Goal: Check status: Check status

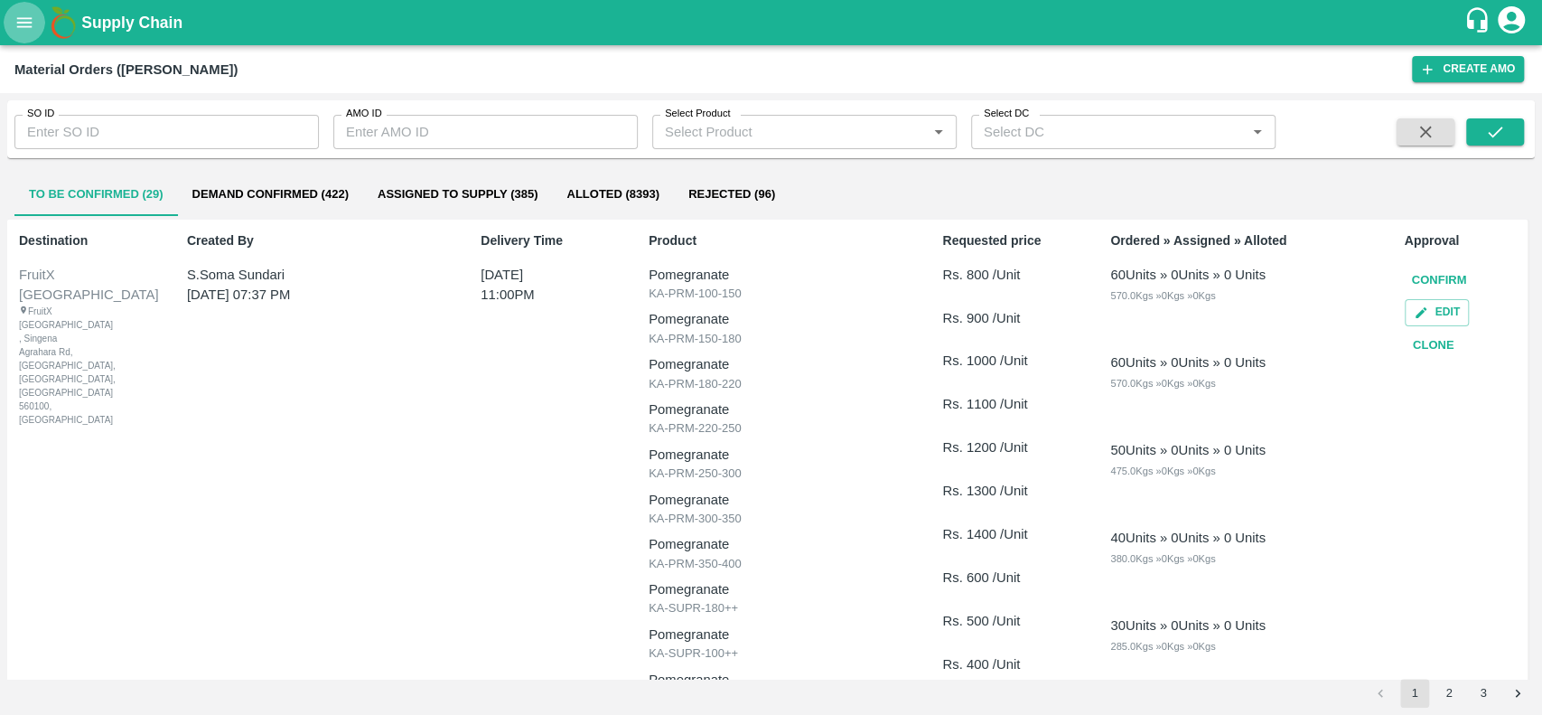
click at [22, 25] on icon "open drawer" at bounding box center [24, 23] width 20 height 20
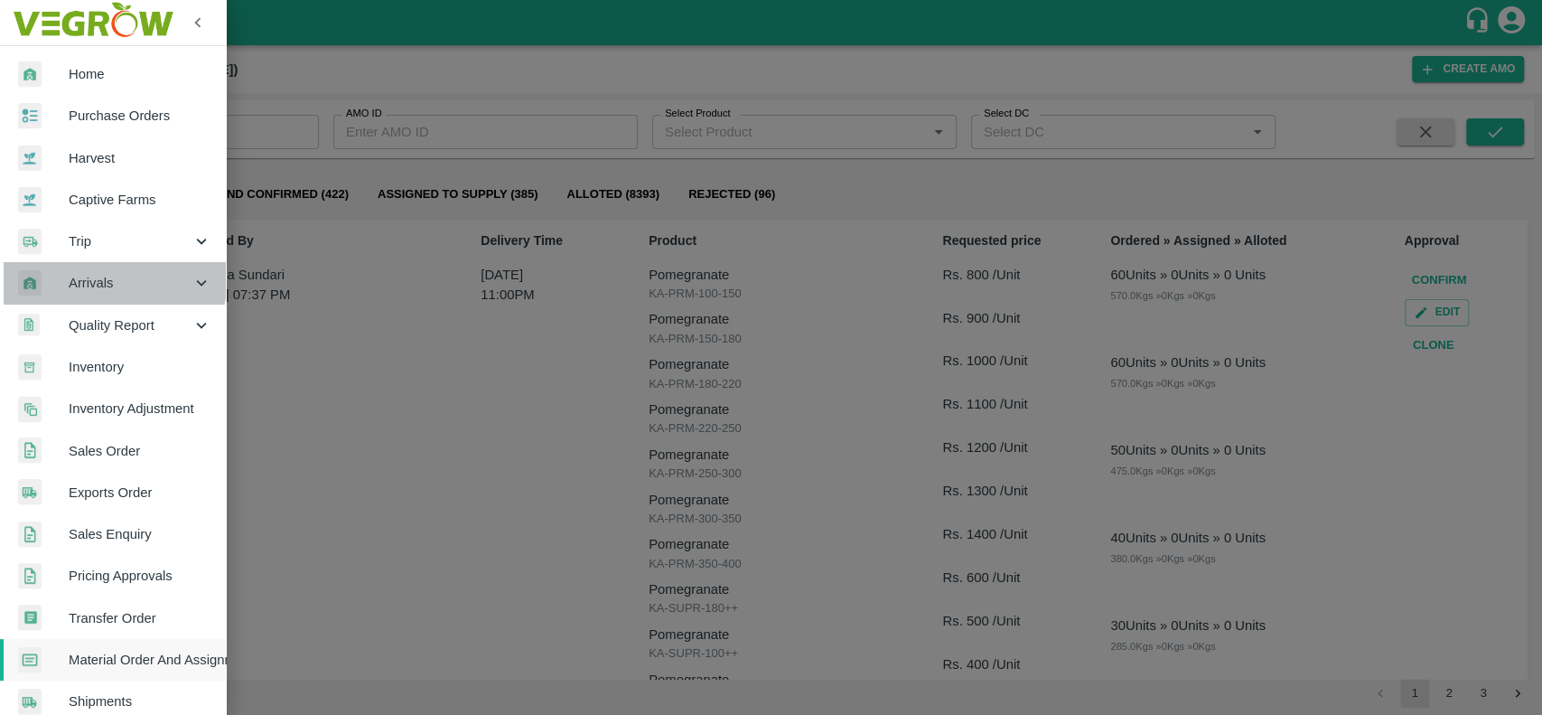
click at [77, 274] on span "Arrivals" at bounding box center [130, 283] width 123 height 20
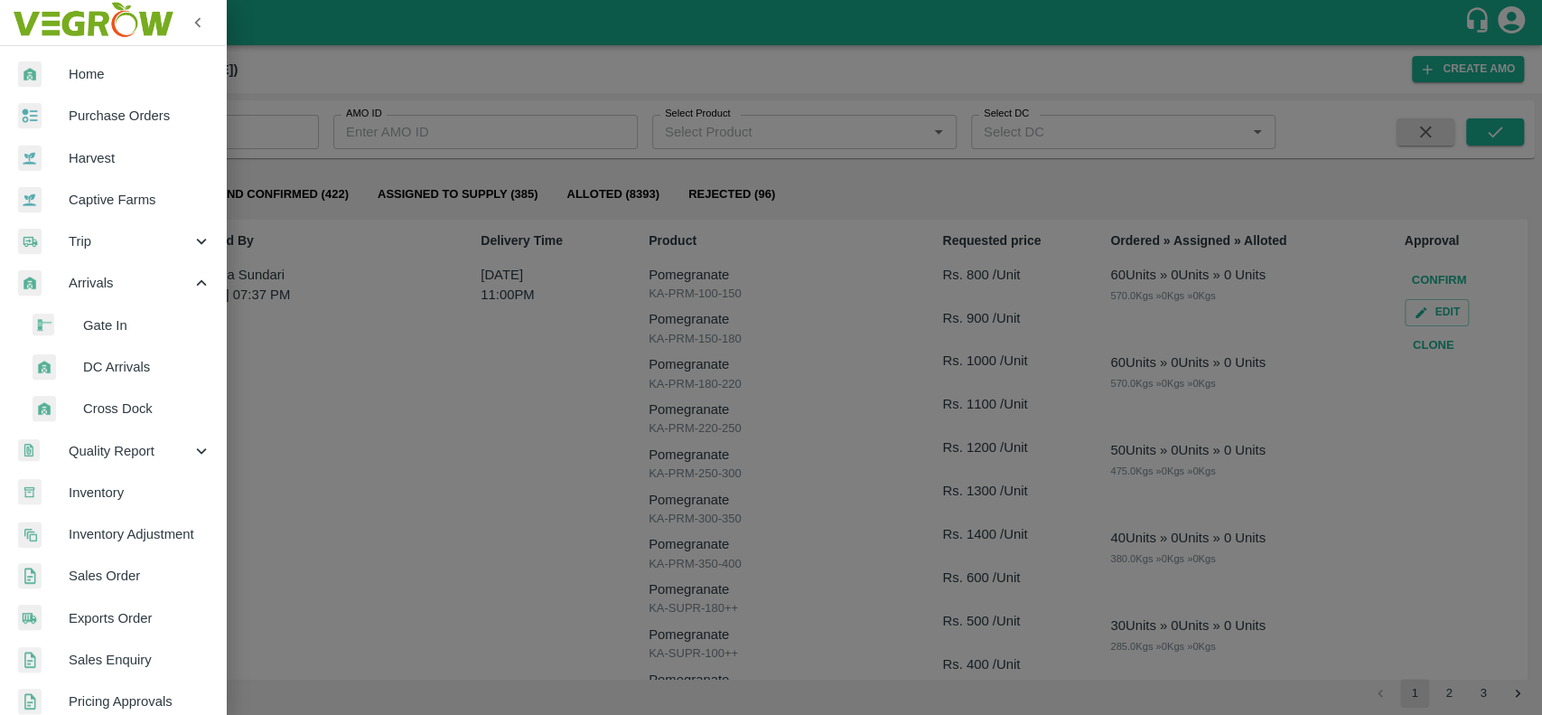
click at [74, 279] on span "Arrivals" at bounding box center [130, 283] width 123 height 20
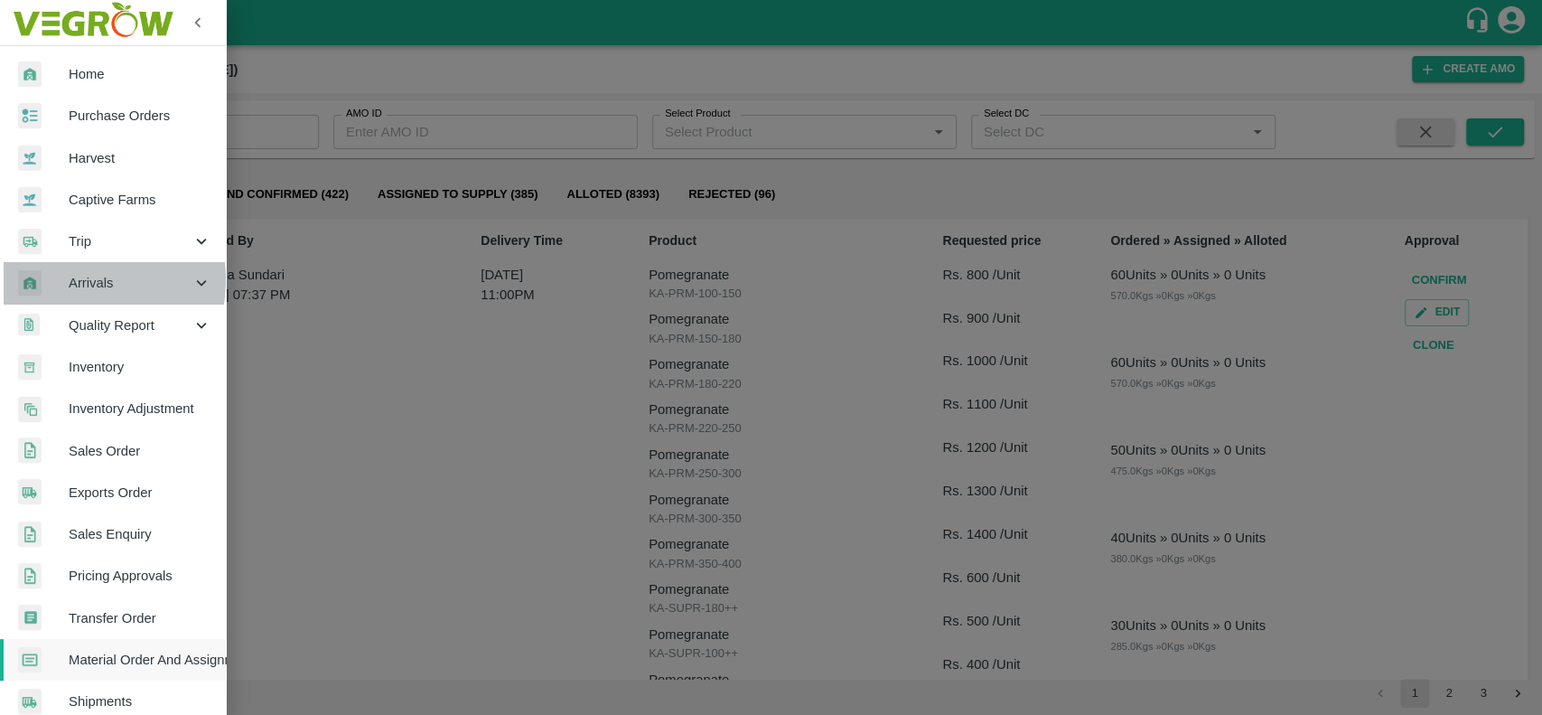
click at [74, 279] on span "Arrivals" at bounding box center [130, 283] width 123 height 20
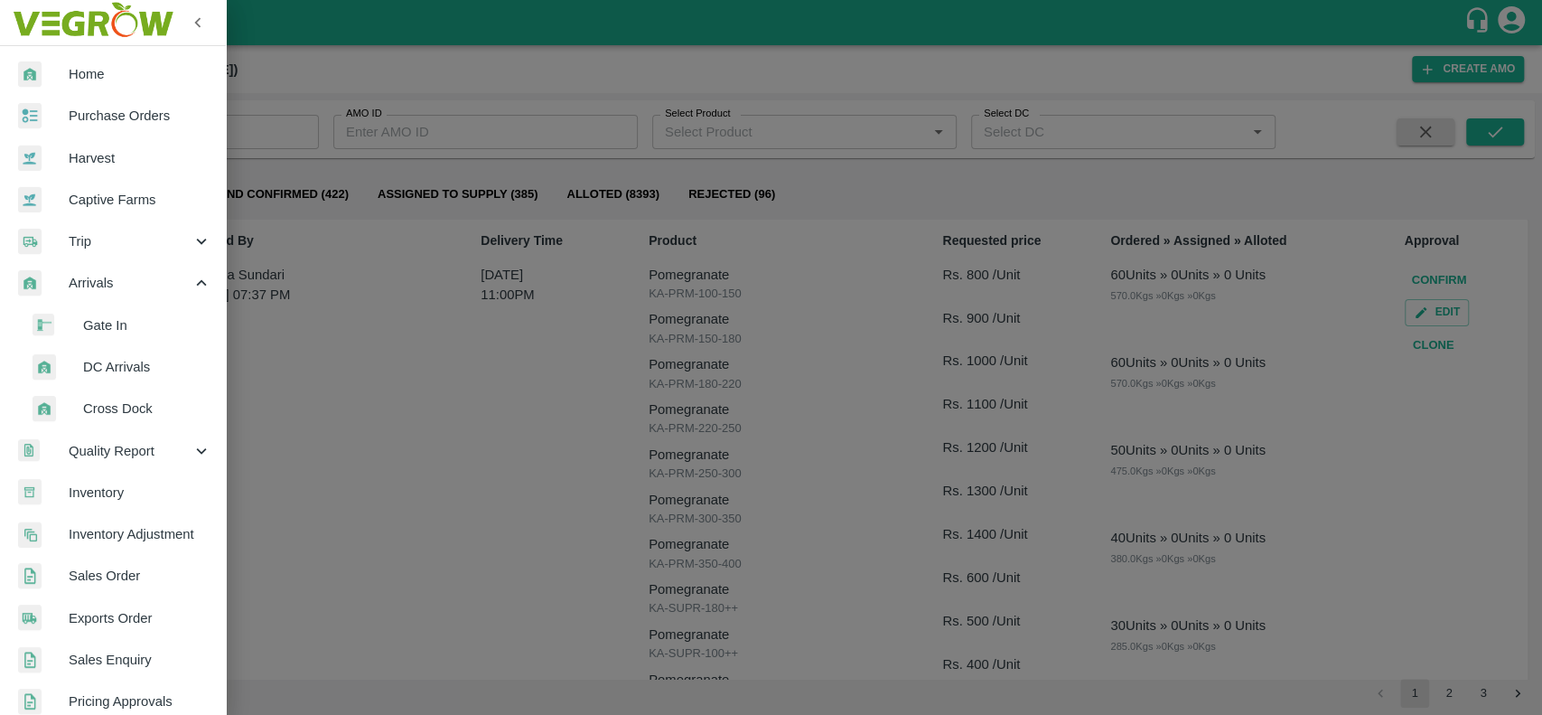
click at [94, 365] on span "DC Arrivals" at bounding box center [147, 367] width 128 height 20
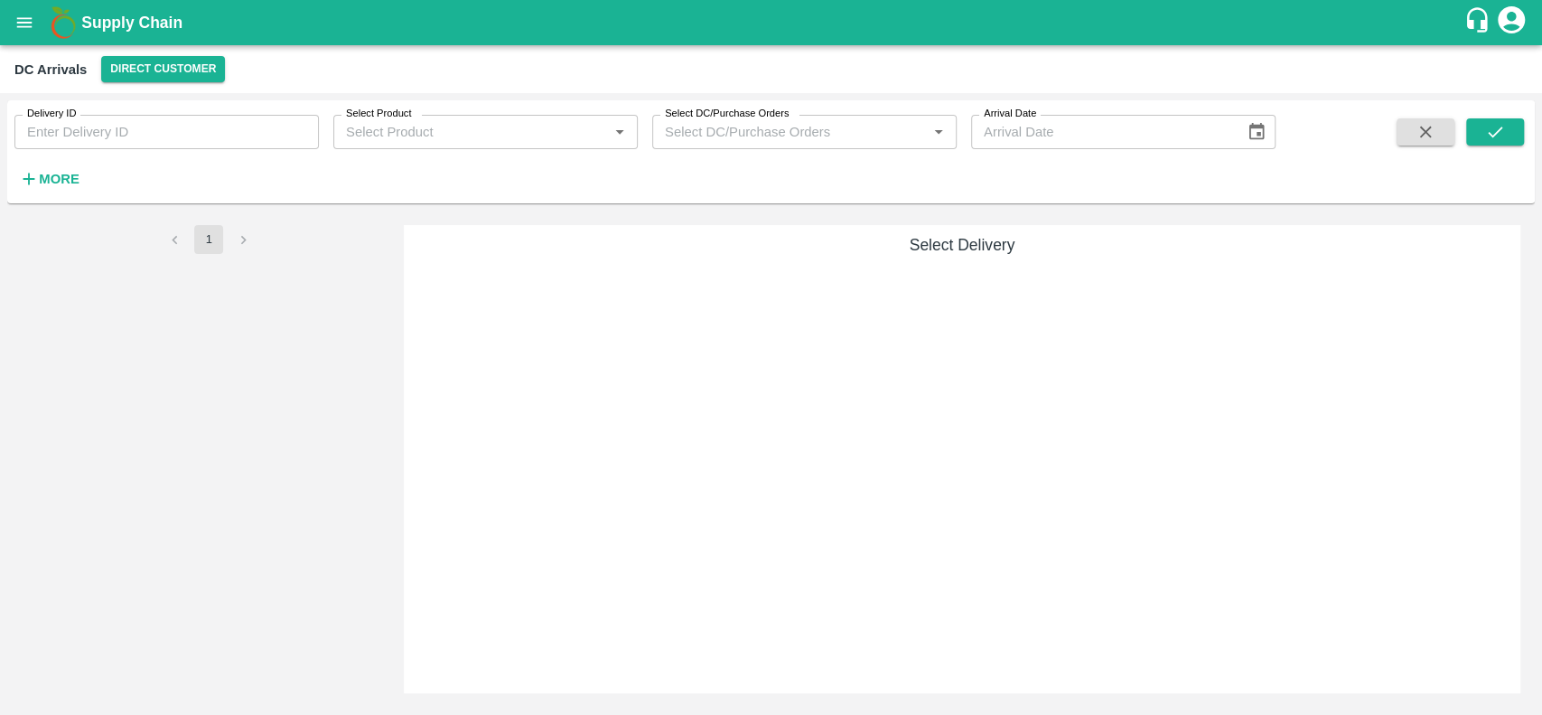
click at [51, 173] on strong "More" at bounding box center [59, 179] width 41 height 14
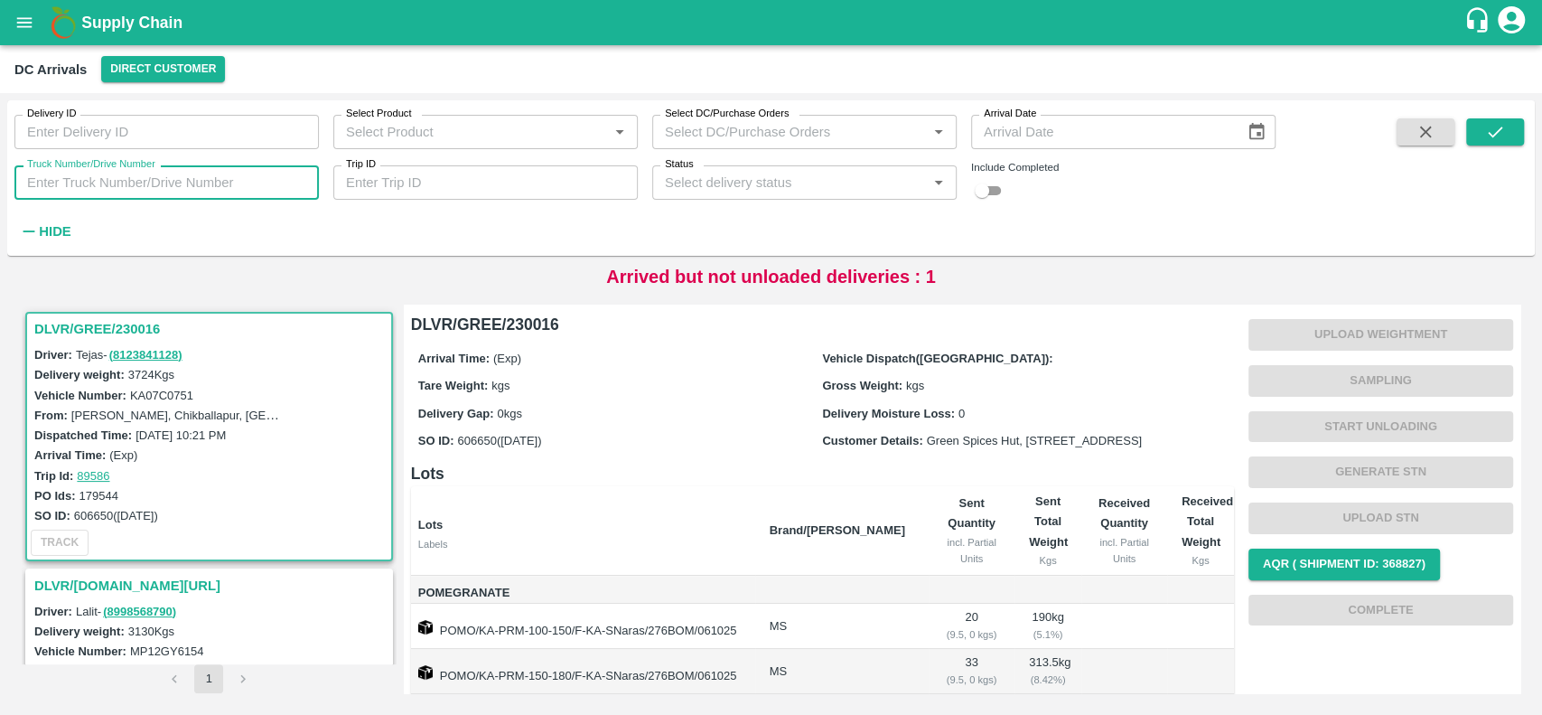
click at [79, 181] on input "Truck Number/Drive Number" at bounding box center [166, 182] width 304 height 34
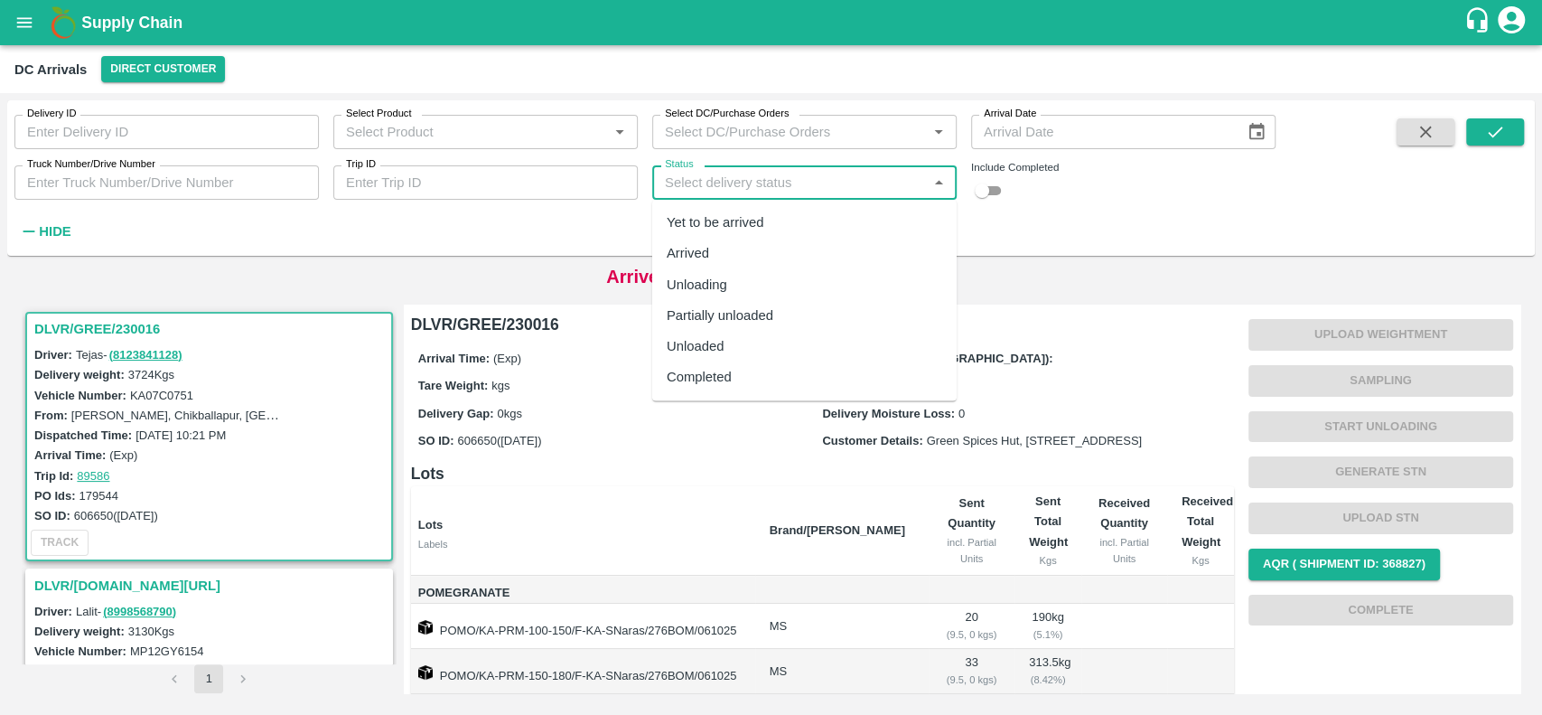
click at [692, 189] on input "Status" at bounding box center [790, 182] width 264 height 23
click at [678, 228] on div "Yet to be arrived" at bounding box center [716, 222] width 98 height 20
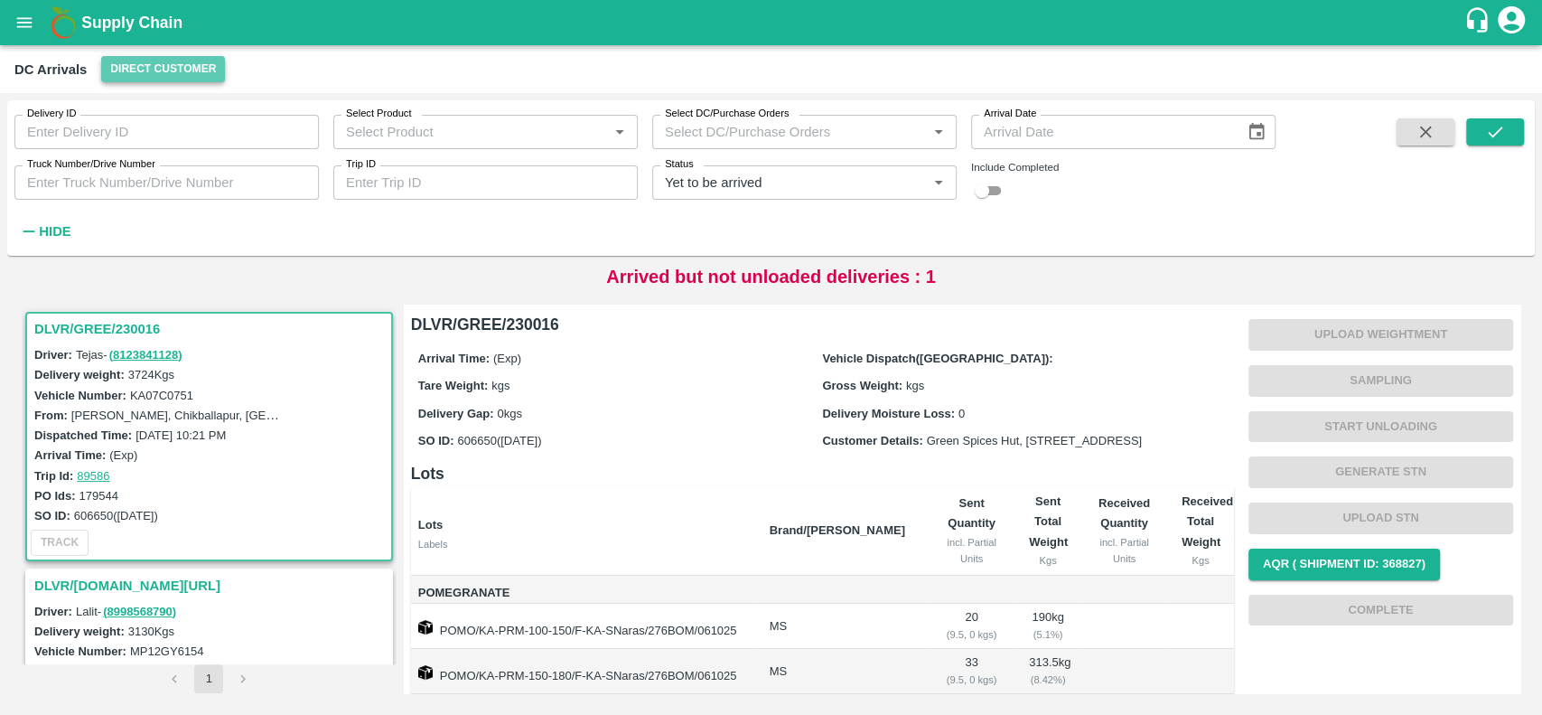
click at [118, 61] on button "Direct Customer" at bounding box center [163, 69] width 124 height 26
click at [108, 133] on li "[PERSON_NAME] DC" at bounding box center [167, 136] width 163 height 31
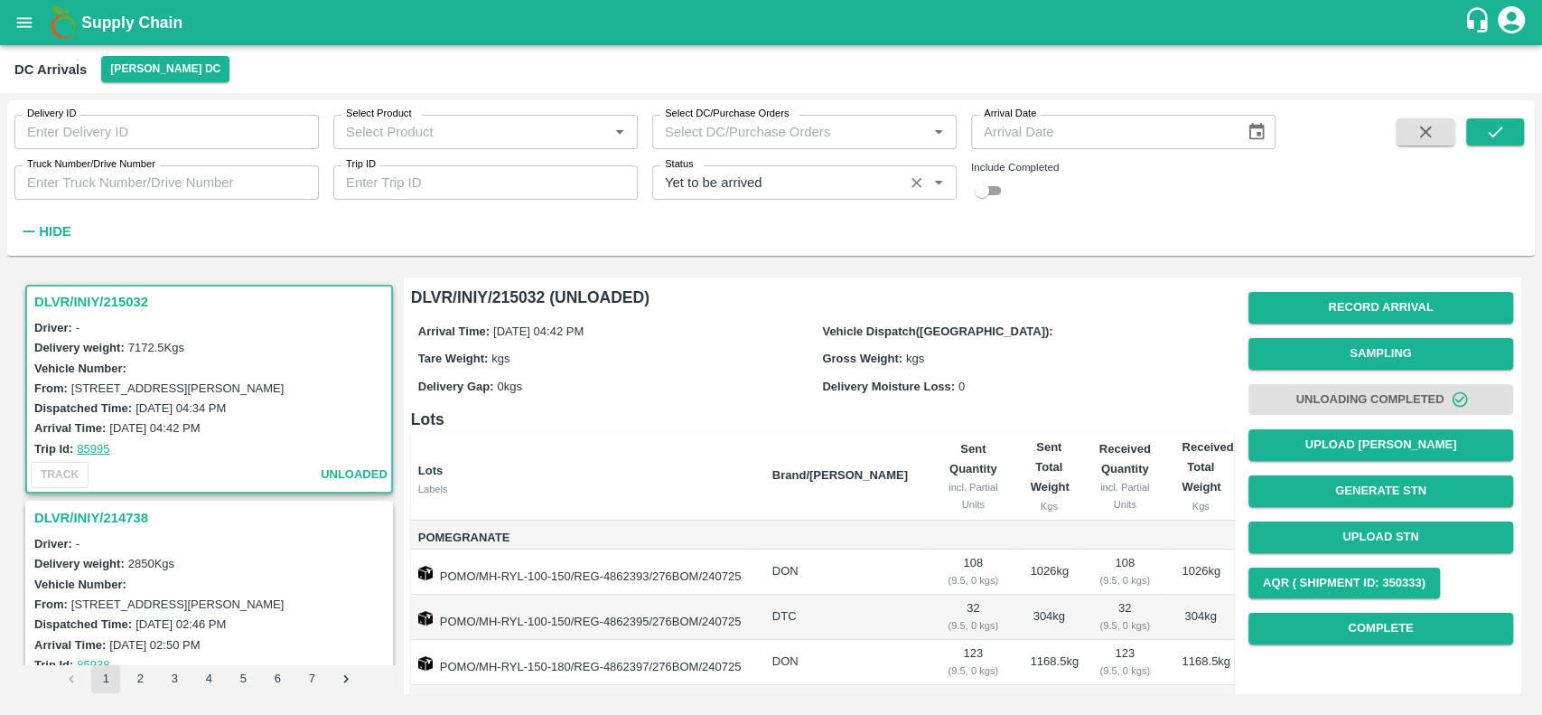
click at [778, 194] on div "Status   *" at bounding box center [804, 182] width 304 height 34
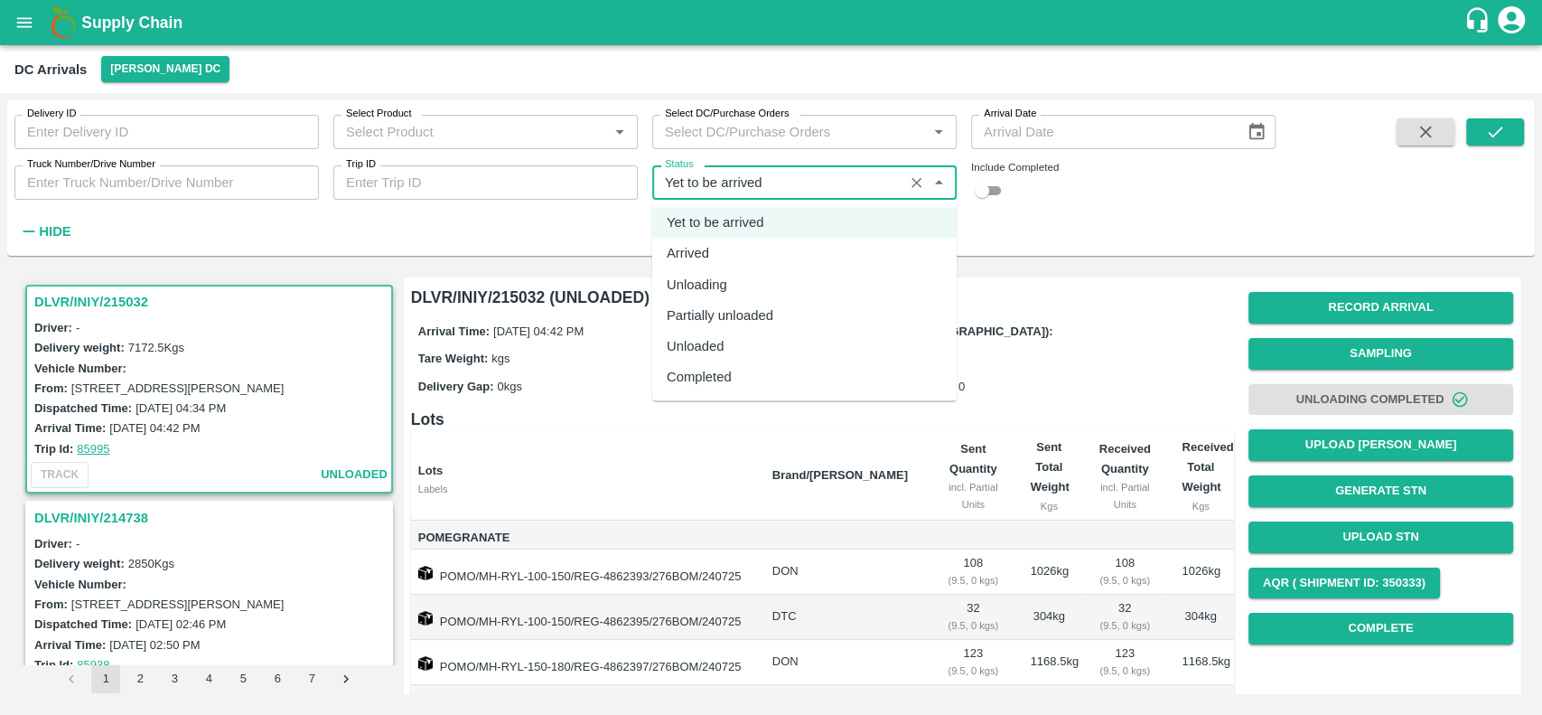
click at [730, 257] on div "Arrived" at bounding box center [804, 254] width 304 height 31
type input "Arrived"
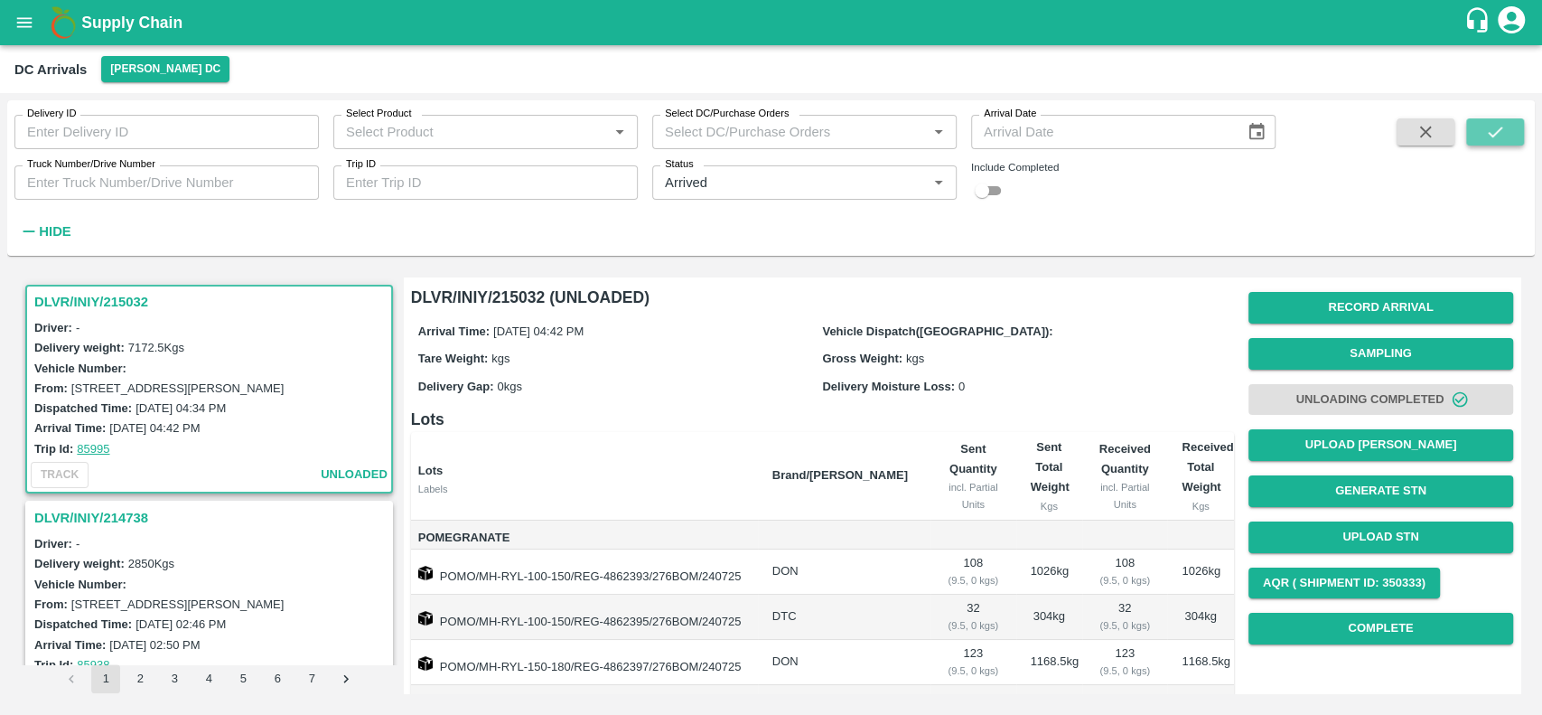
click at [1504, 134] on icon "submit" at bounding box center [1495, 132] width 20 height 20
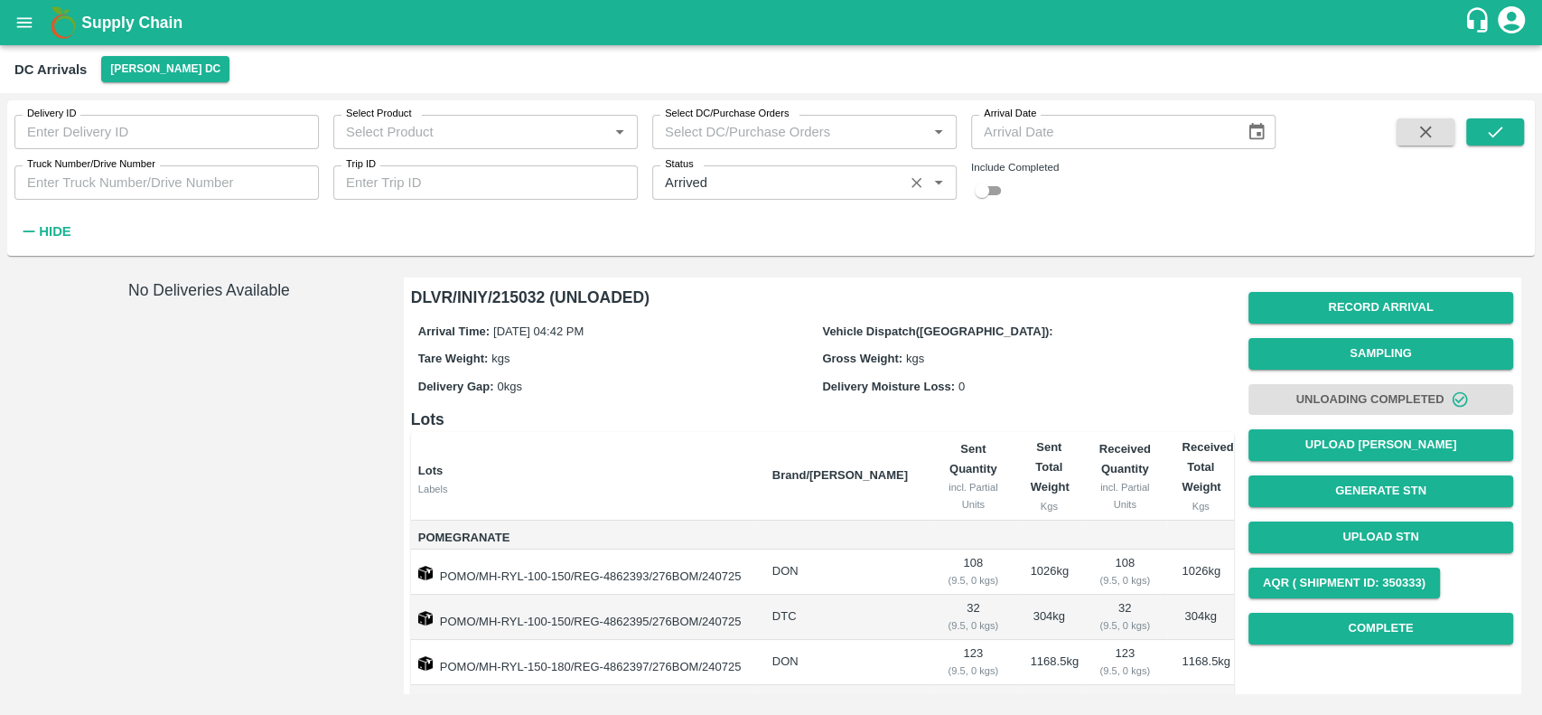
click at [909, 177] on icon "Clear" at bounding box center [916, 182] width 17 height 17
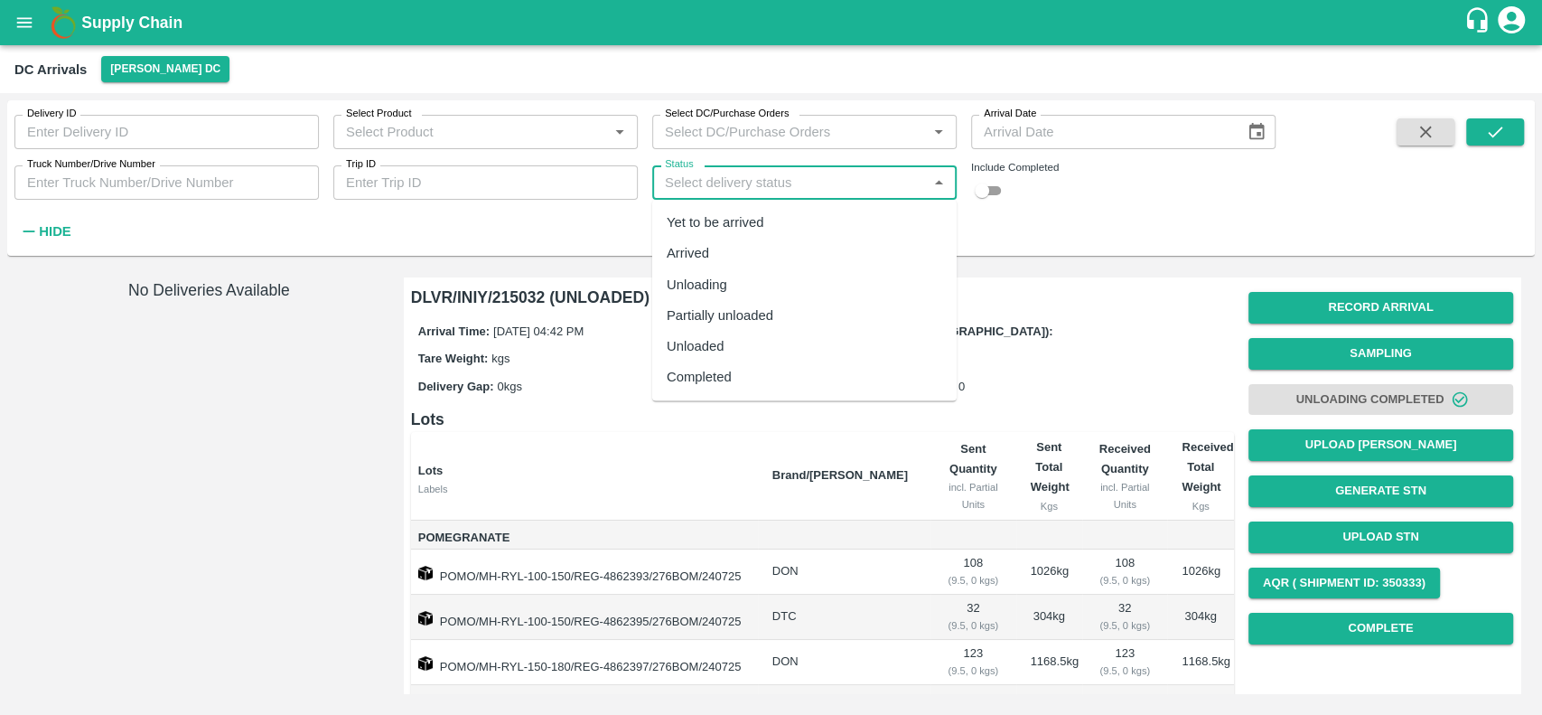
click at [808, 179] on input "Status" at bounding box center [790, 182] width 264 height 23
click at [789, 219] on div "Yet to be arrived" at bounding box center [804, 222] width 304 height 31
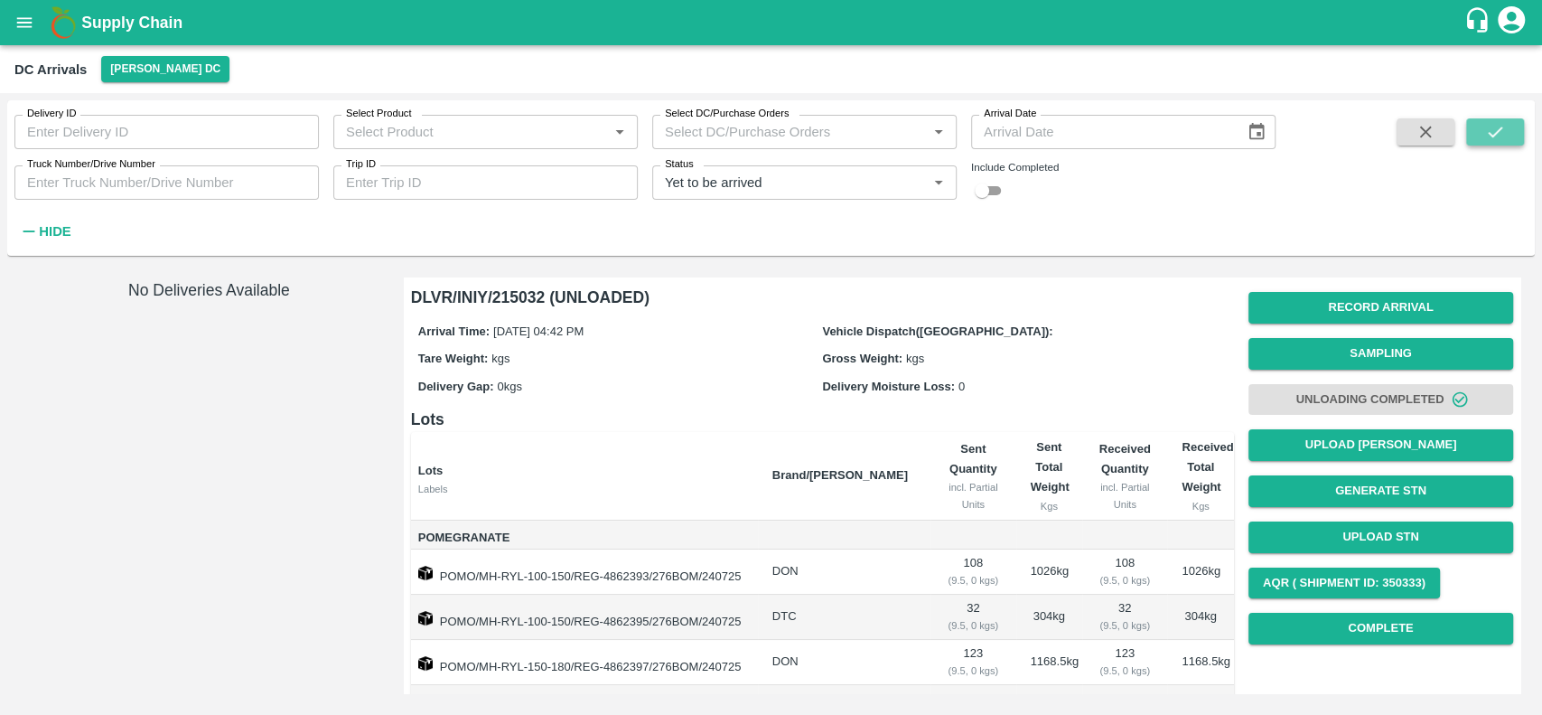
click at [1496, 133] on icon "submit" at bounding box center [1495, 131] width 14 height 11
click at [838, 179] on input "Status" at bounding box center [778, 182] width 240 height 23
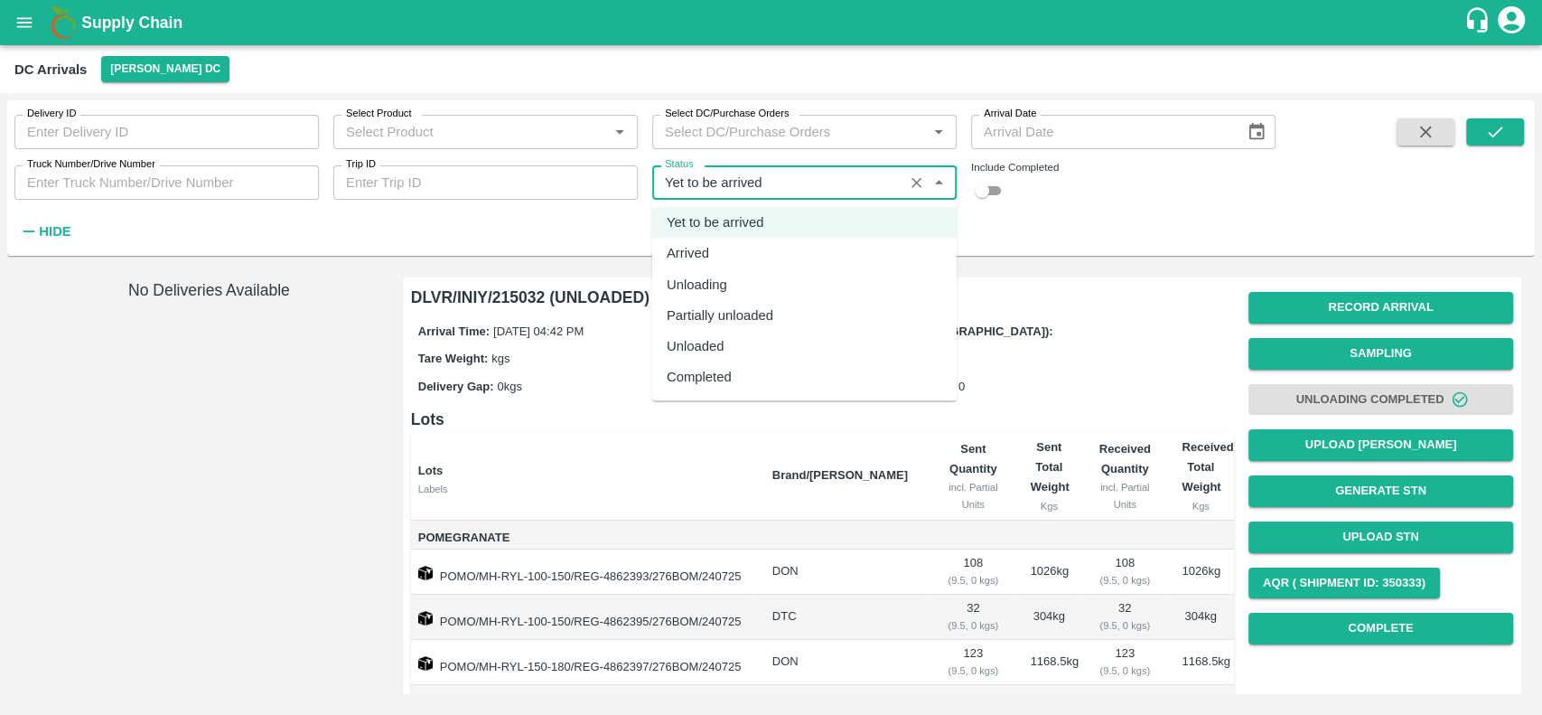
click at [759, 288] on div "Unloading" at bounding box center [804, 284] width 304 height 31
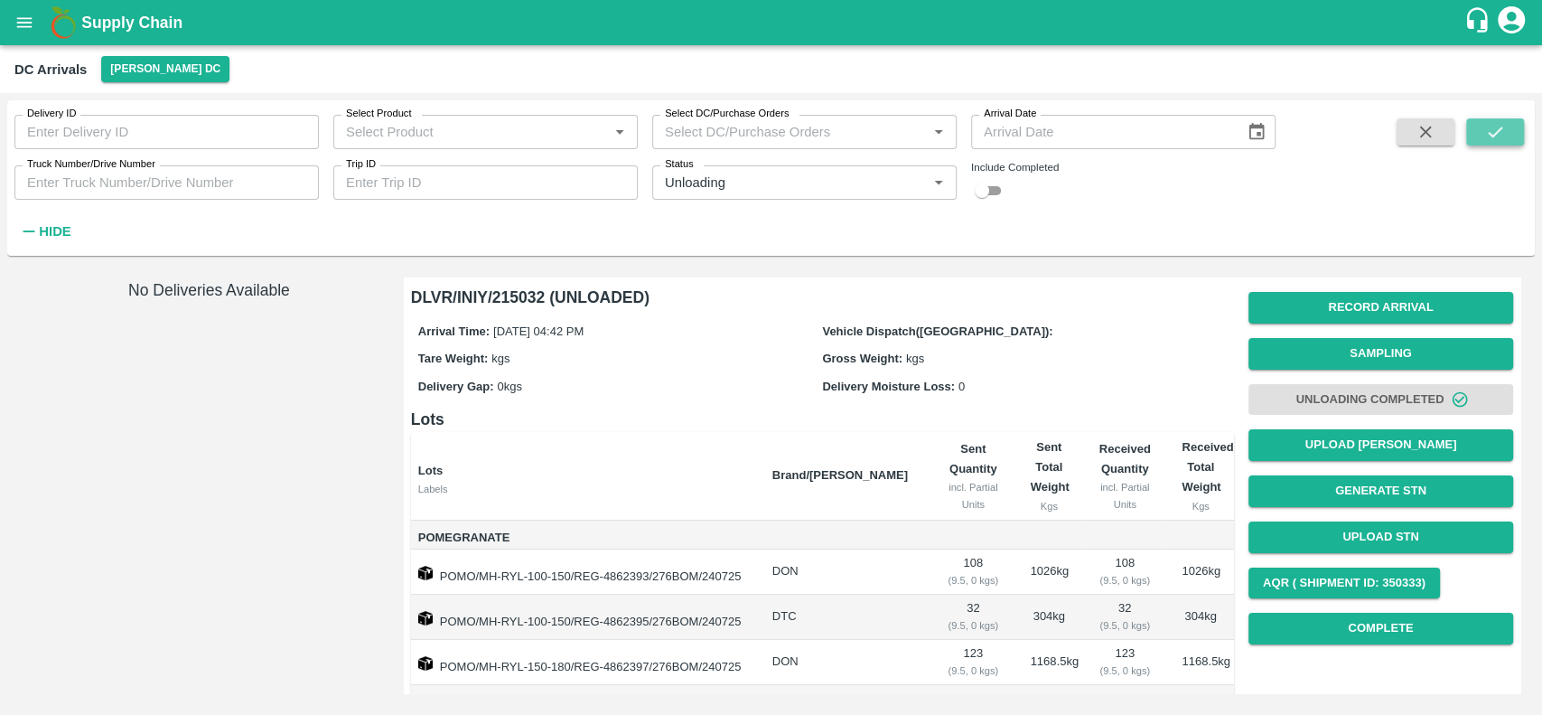
click at [1472, 132] on button "submit" at bounding box center [1495, 131] width 58 height 27
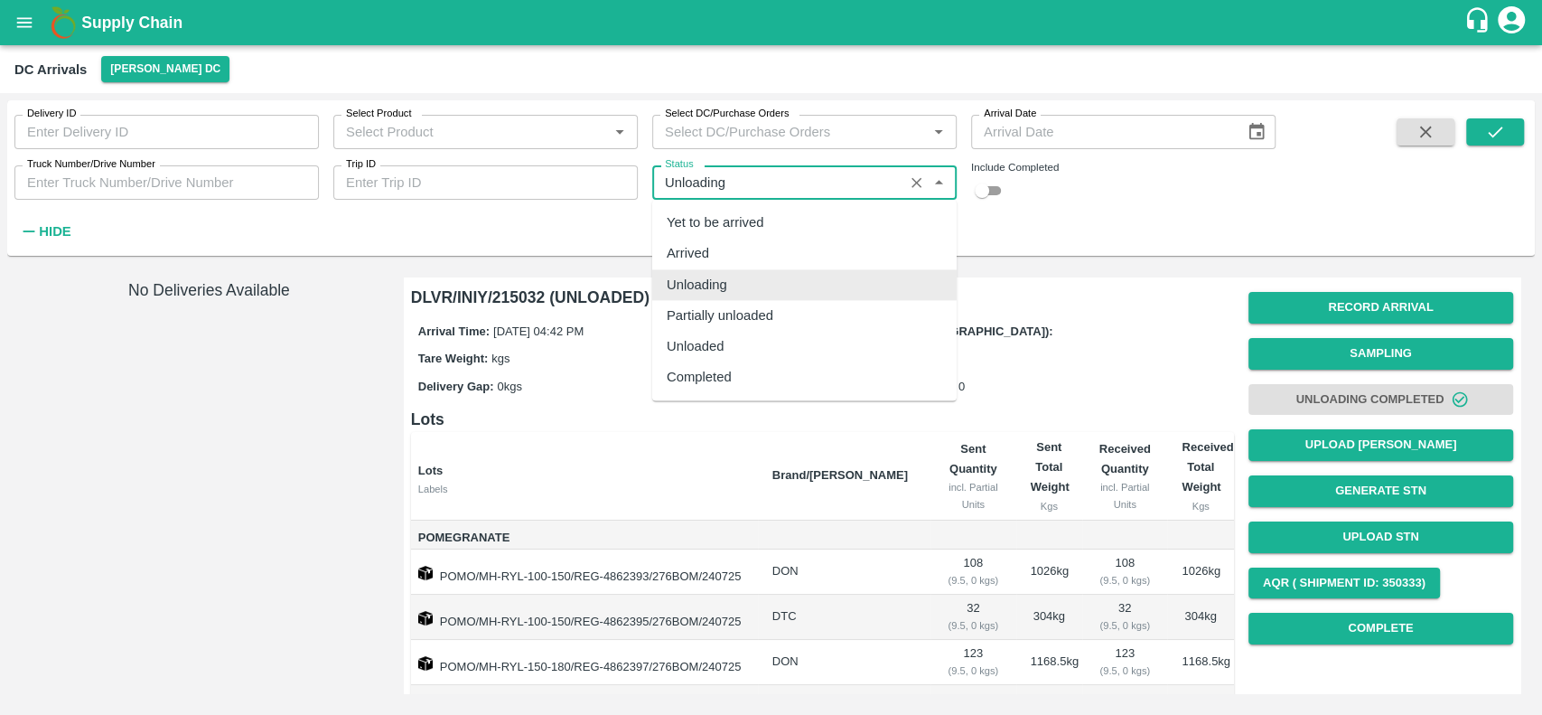
click at [828, 185] on input "Status" at bounding box center [778, 182] width 240 height 23
click at [749, 323] on div "Partially unloaded" at bounding box center [720, 315] width 107 height 20
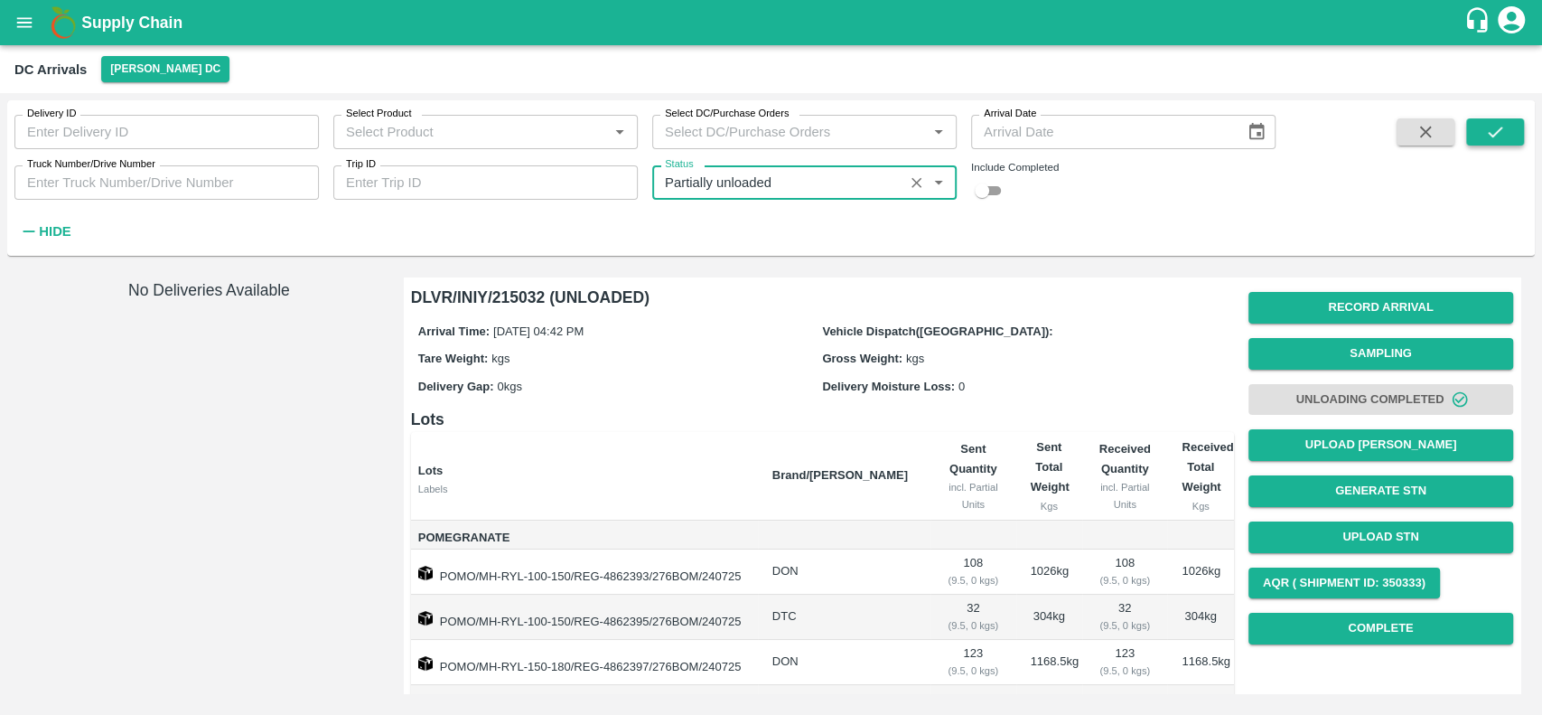
click at [1516, 119] on button "submit" at bounding box center [1495, 131] width 58 height 27
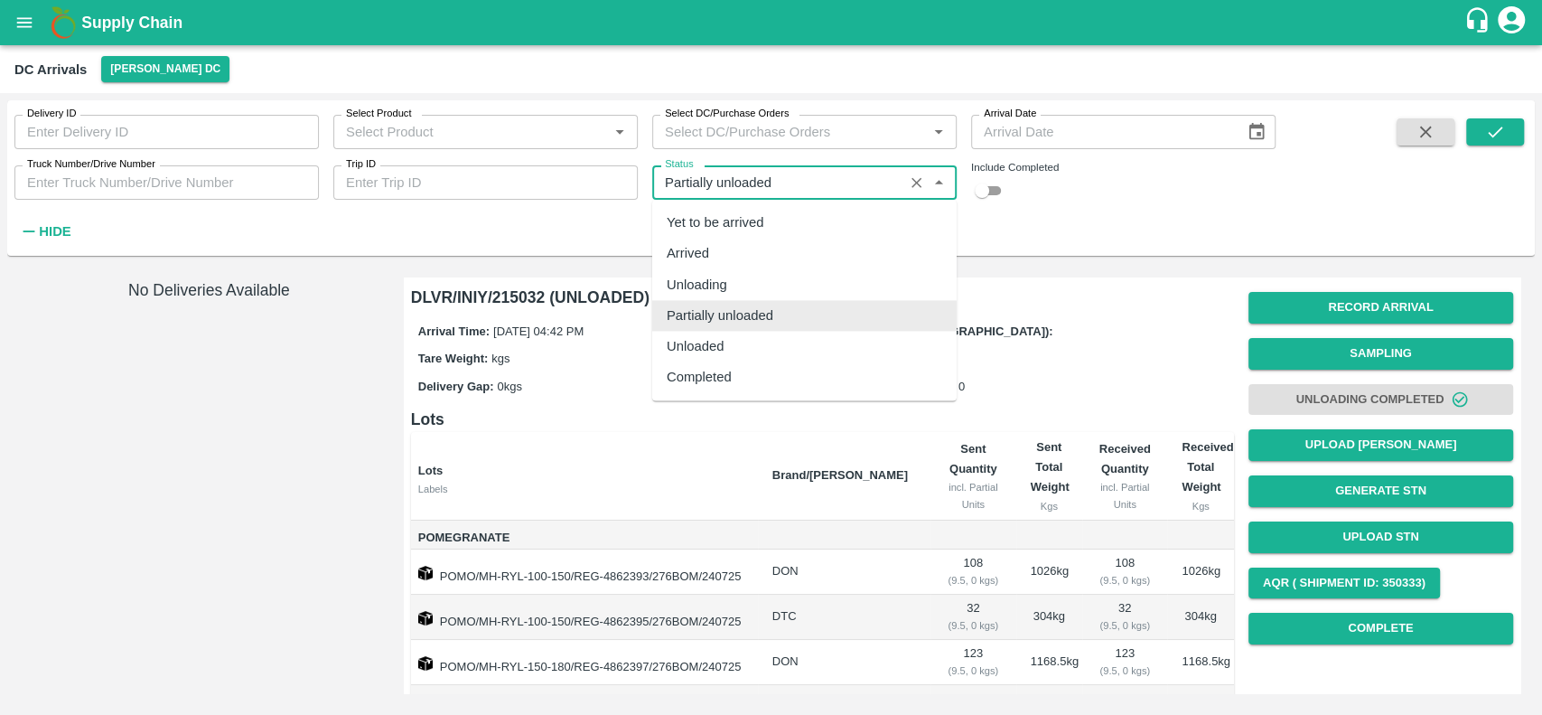
click at [785, 182] on input "Status" at bounding box center [778, 182] width 240 height 23
click at [730, 353] on div "Unloaded" at bounding box center [804, 346] width 304 height 31
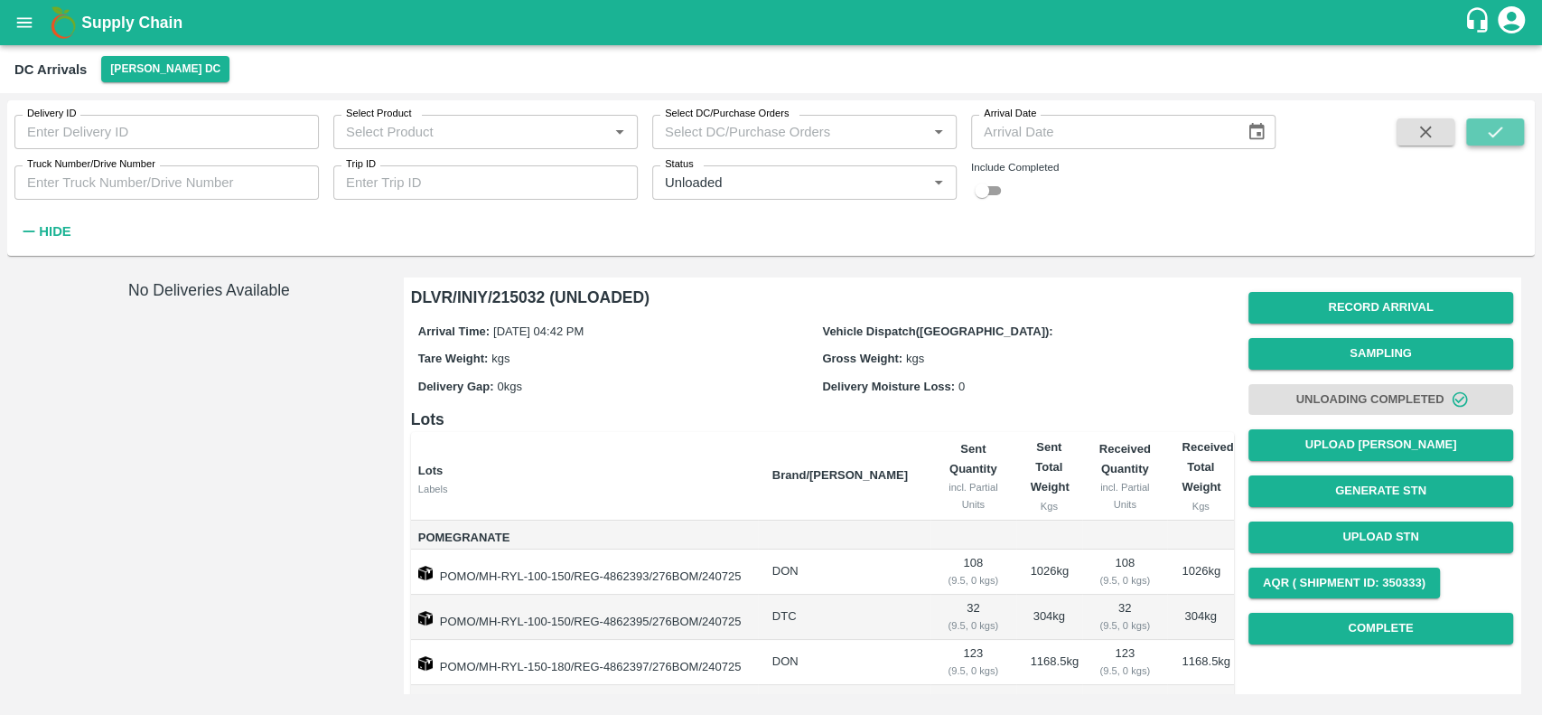
click at [1496, 132] on icon "submit" at bounding box center [1495, 131] width 14 height 11
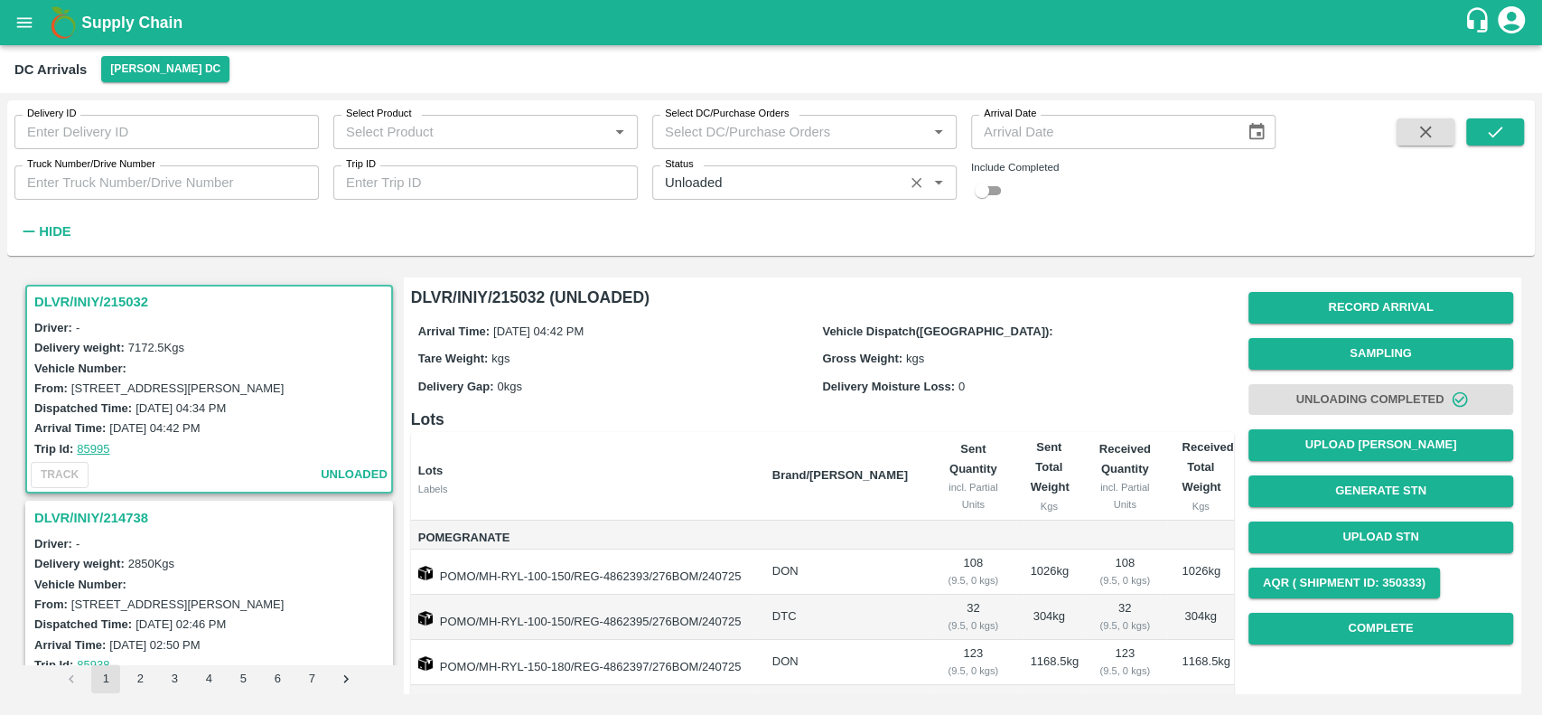
click at [810, 195] on div "Status   *" at bounding box center [804, 182] width 304 height 34
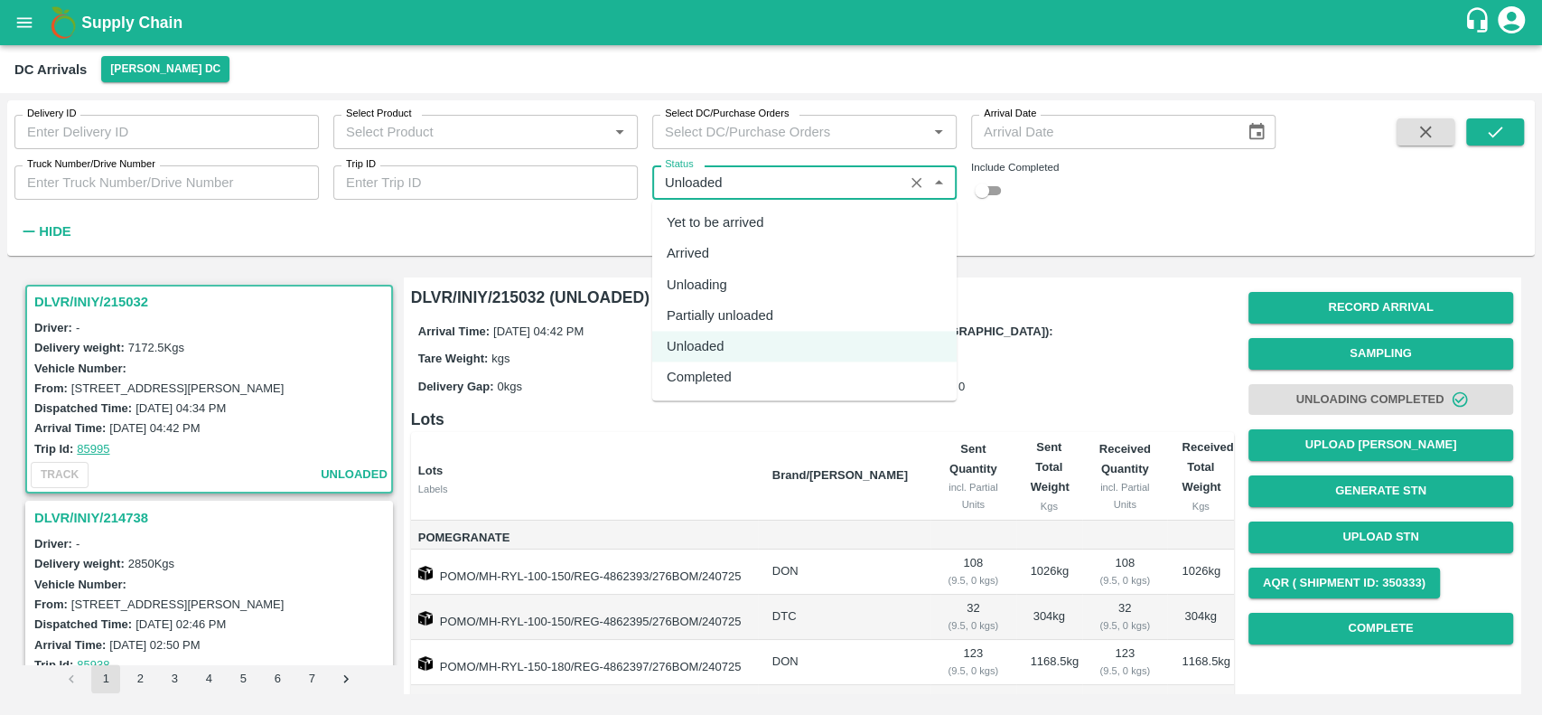
click at [757, 220] on div "Yet to be arrived" at bounding box center [716, 222] width 98 height 20
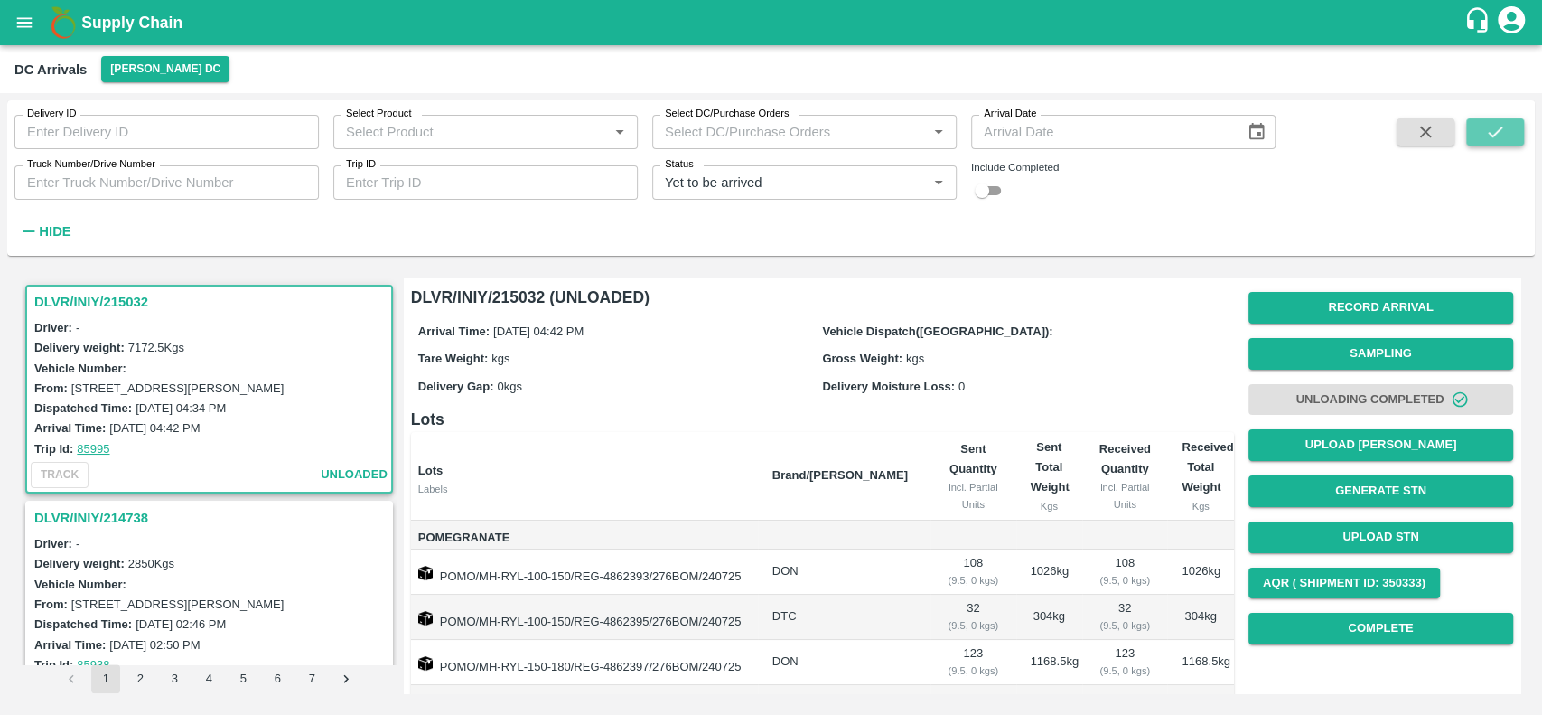
click at [1482, 136] on button "submit" at bounding box center [1495, 131] width 58 height 27
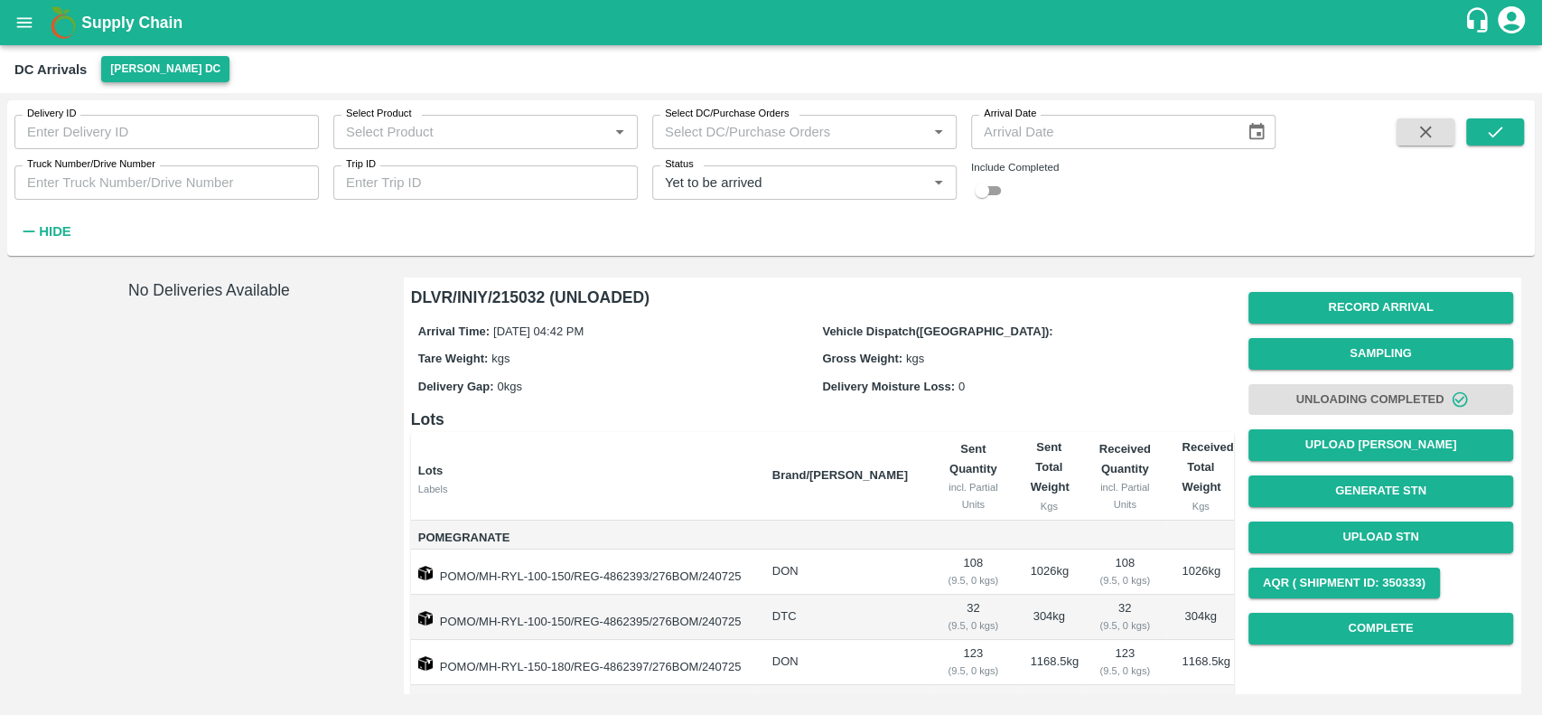
click at [119, 75] on button "[PERSON_NAME] DC" at bounding box center [165, 69] width 128 height 26
click at [116, 105] on li "Direct Customer" at bounding box center [174, 105] width 163 height 31
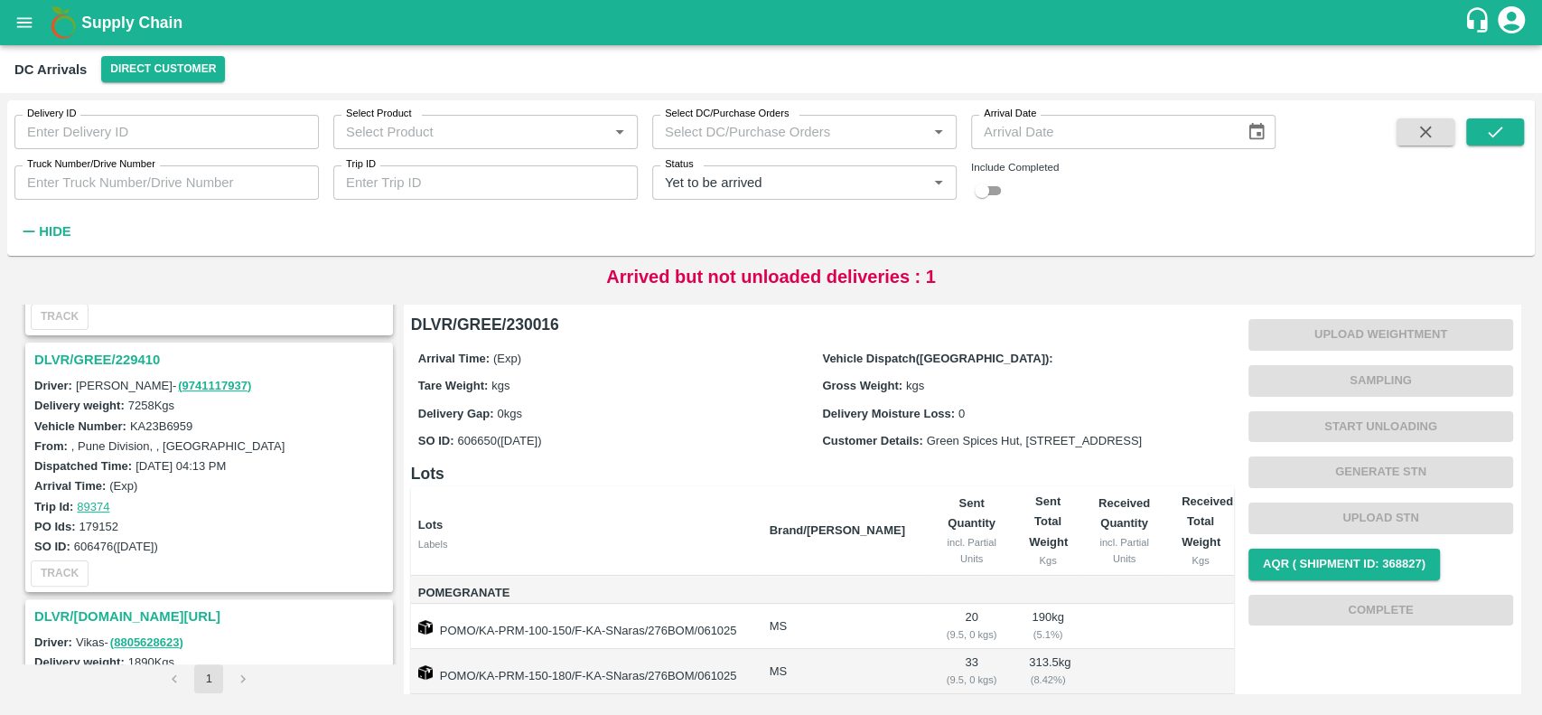
scroll to position [739, 0]
click at [157, 61] on button "Direct Customer" at bounding box center [163, 69] width 124 height 26
click at [159, 129] on li "[PERSON_NAME] DC" at bounding box center [167, 136] width 163 height 31
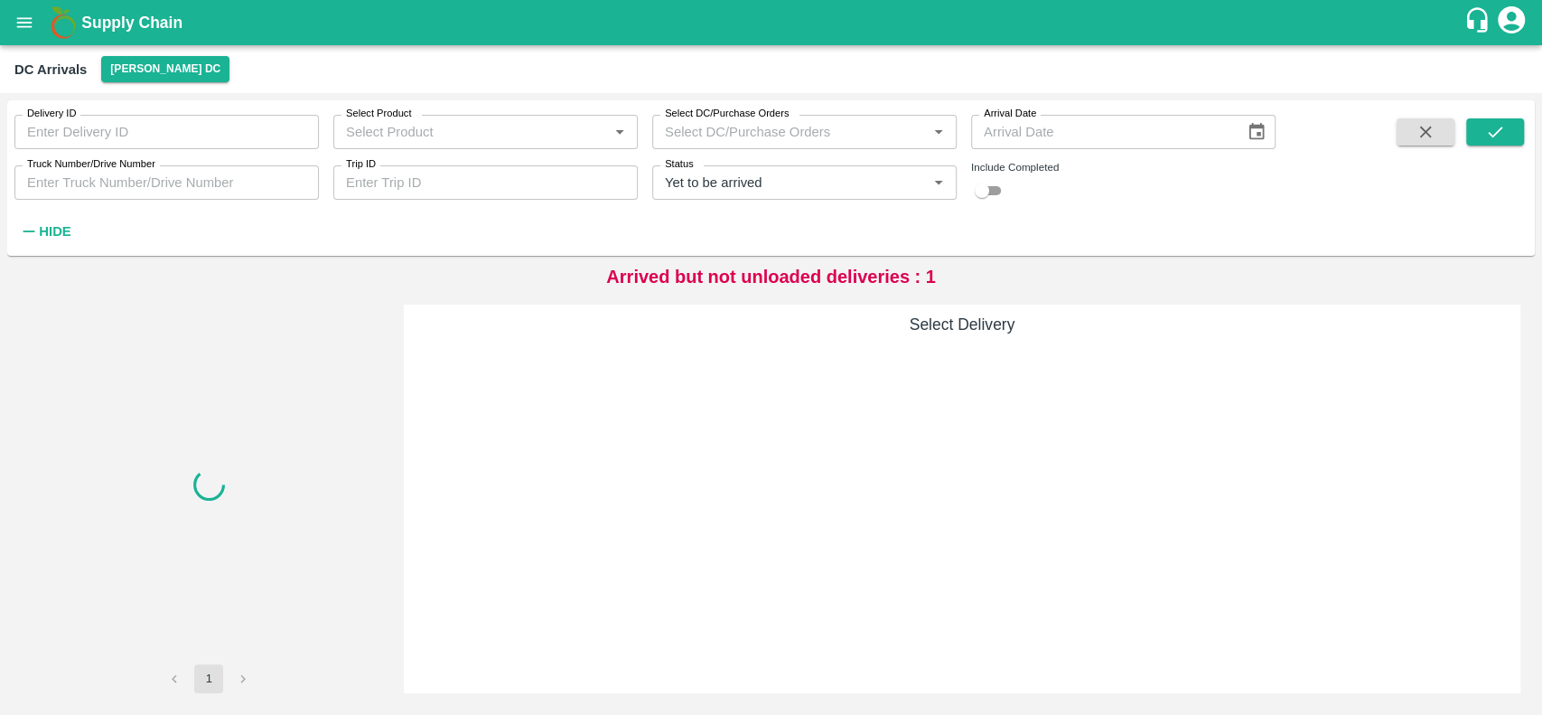
scroll to position [0, 0]
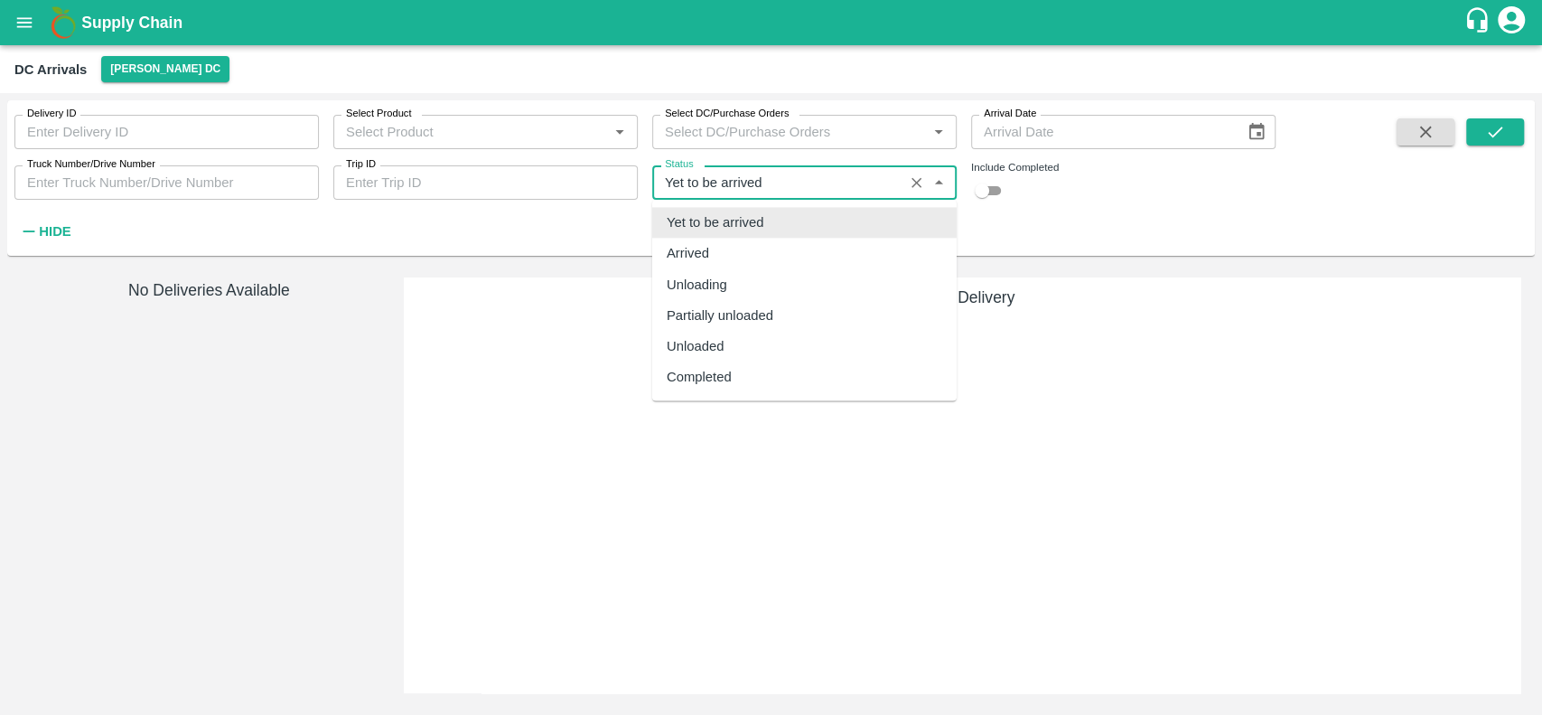
click at [887, 192] on input "Status" at bounding box center [778, 182] width 240 height 23
click at [806, 249] on div "Arrived" at bounding box center [804, 254] width 304 height 31
type input "Arrived"
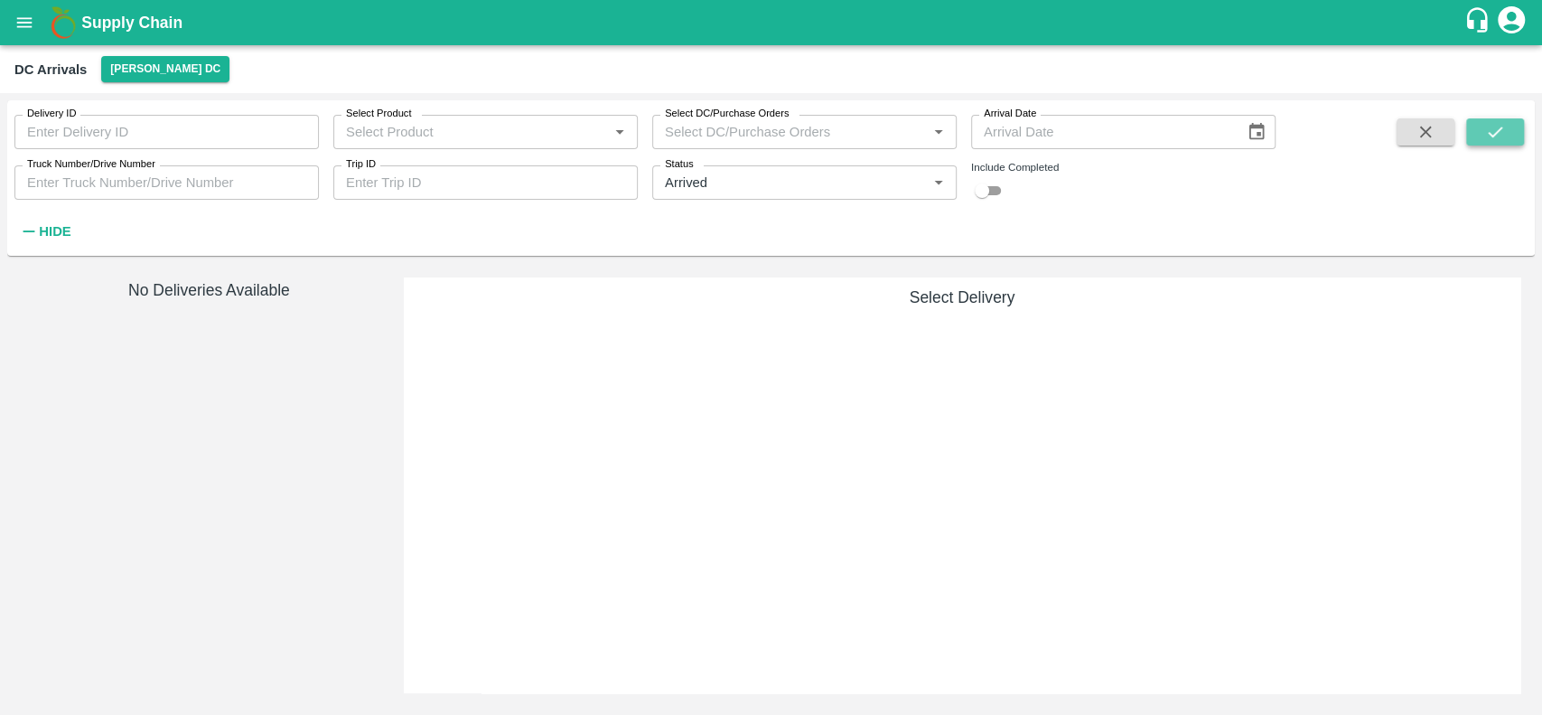
click at [1493, 126] on icon "submit" at bounding box center [1495, 132] width 20 height 20
click at [18, 19] on icon "open drawer" at bounding box center [24, 23] width 20 height 20
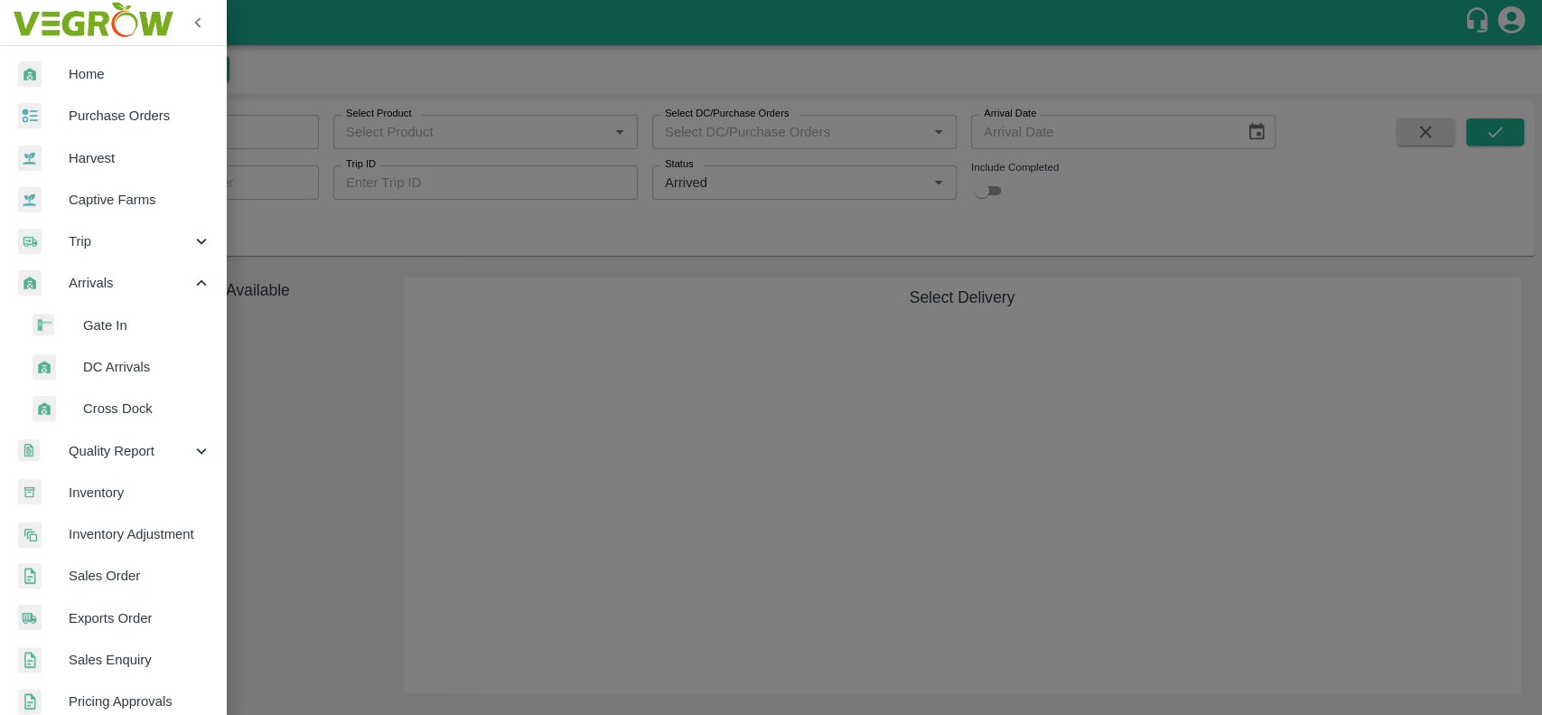
scroll to position [142, 0]
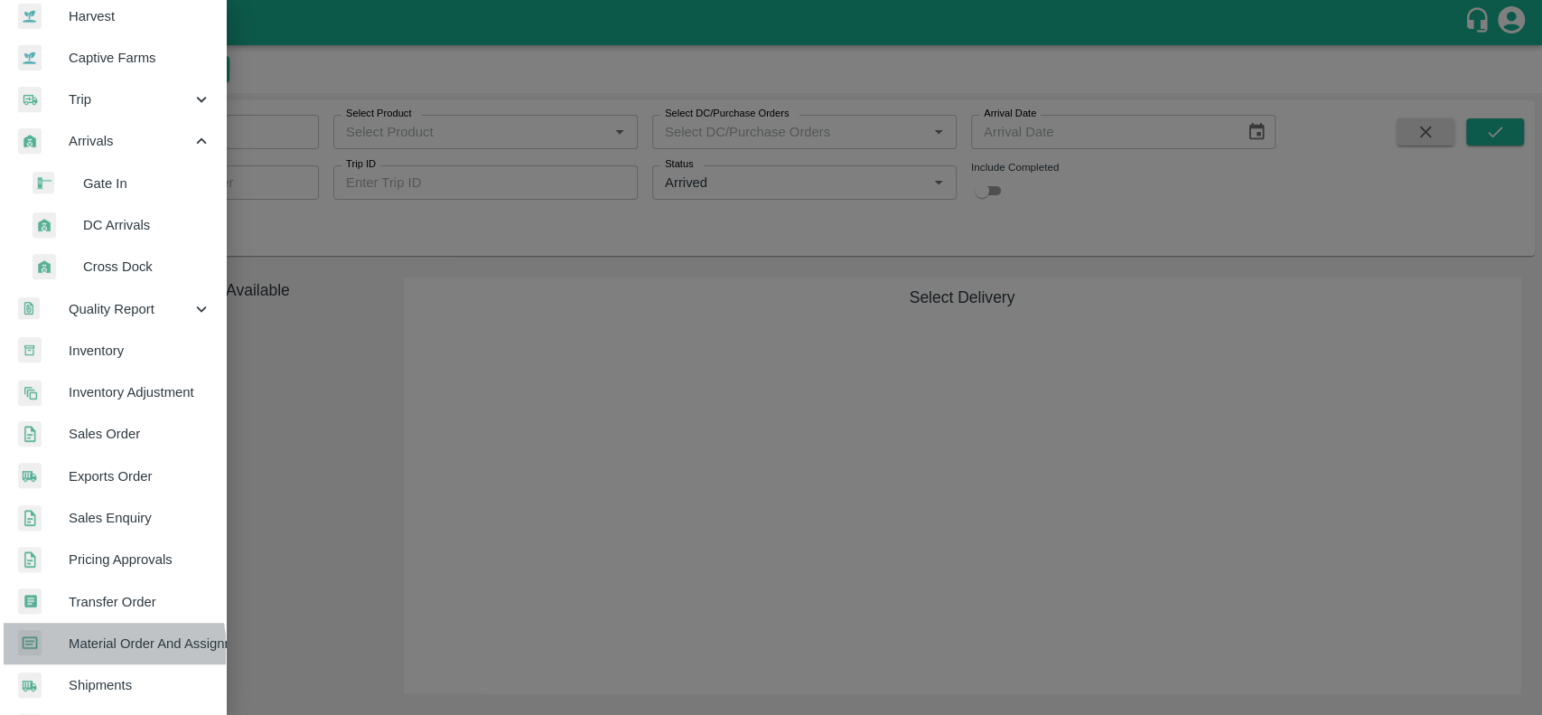
click at [84, 650] on span "Material Order And Assignment" at bounding box center [140, 643] width 143 height 20
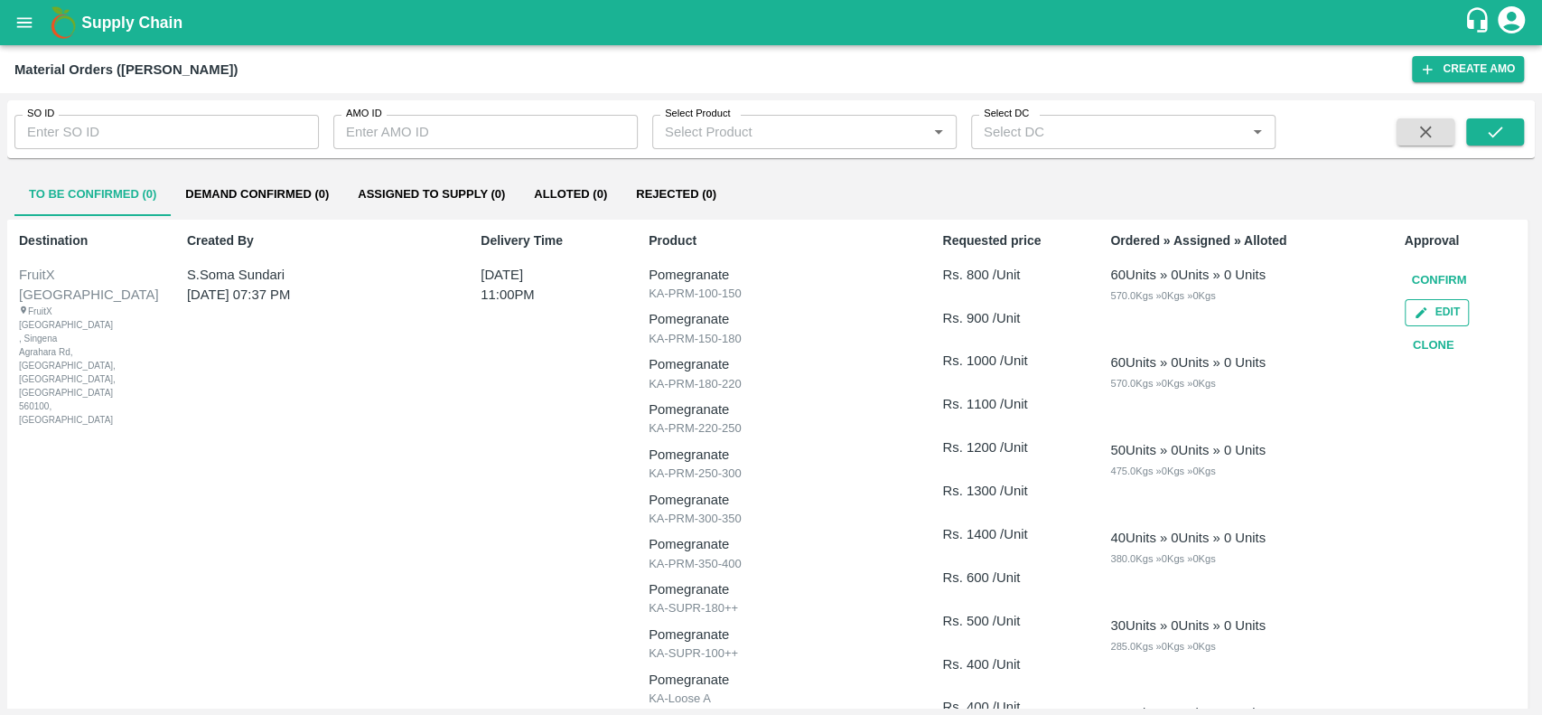
click at [1414, 310] on icon "button" at bounding box center [1421, 312] width 14 height 14
click at [1417, 272] on button "Confirm" at bounding box center [1440, 281] width 70 height 32
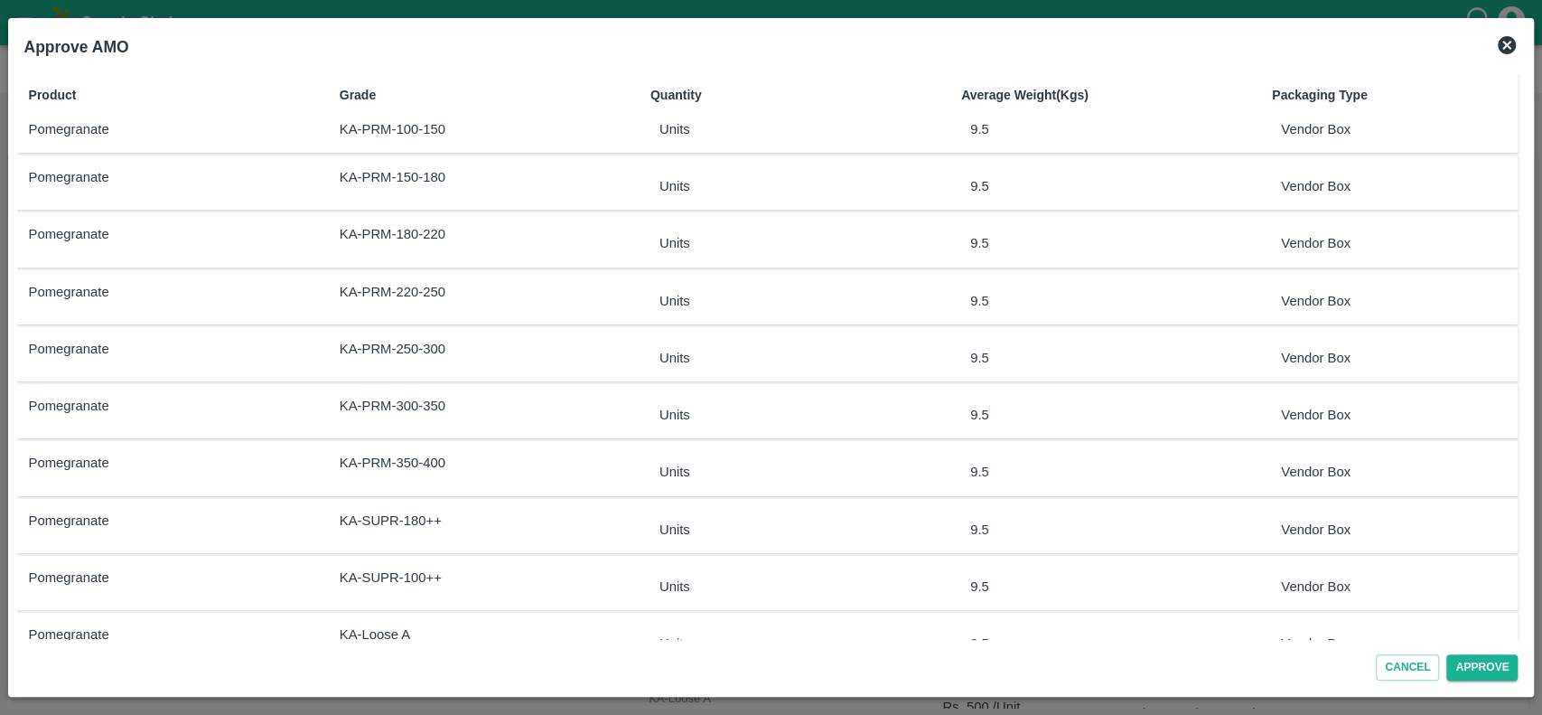
scroll to position [213, 0]
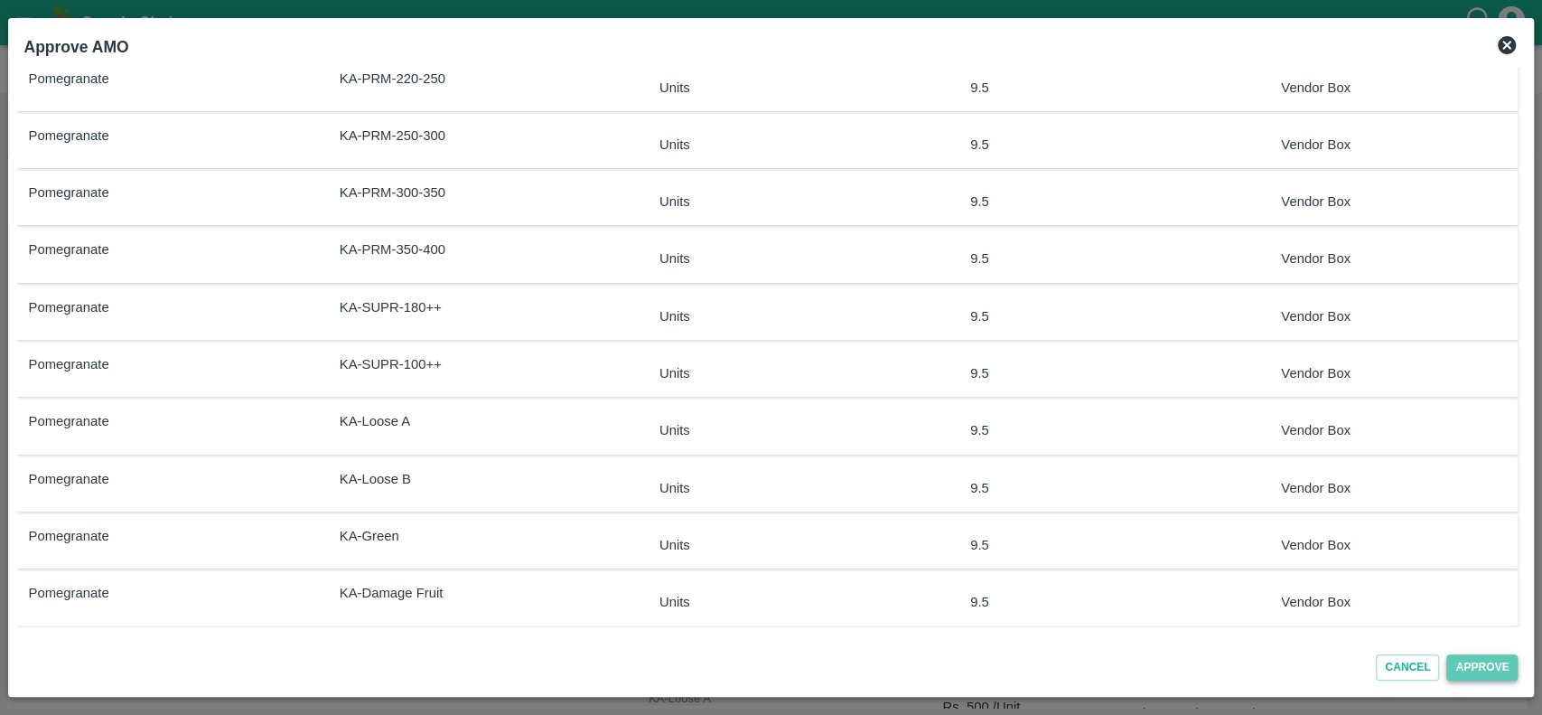
click at [1469, 669] on button "Approve" at bounding box center [1481, 667] width 71 height 26
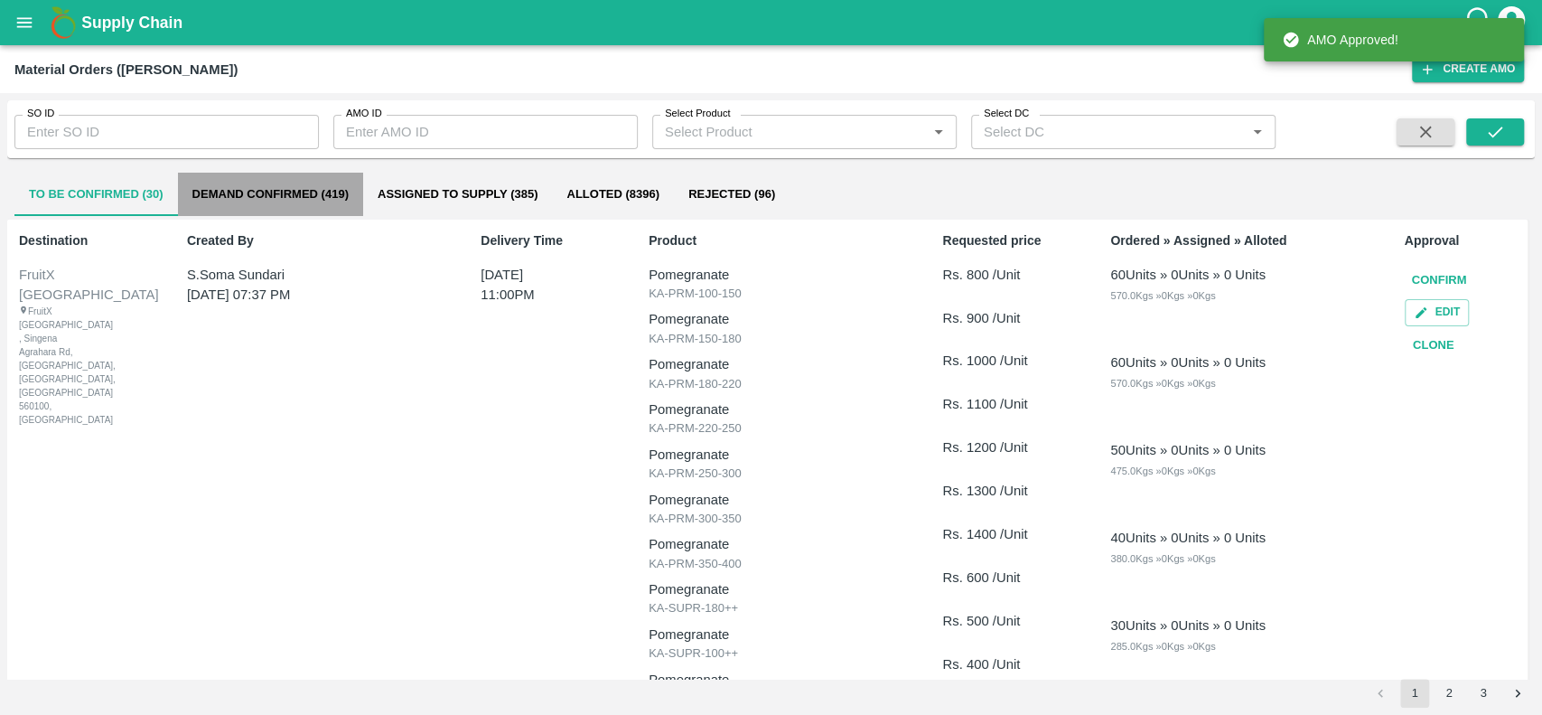
click at [194, 193] on button "Demand Confirmed (419)" at bounding box center [270, 194] width 185 height 43
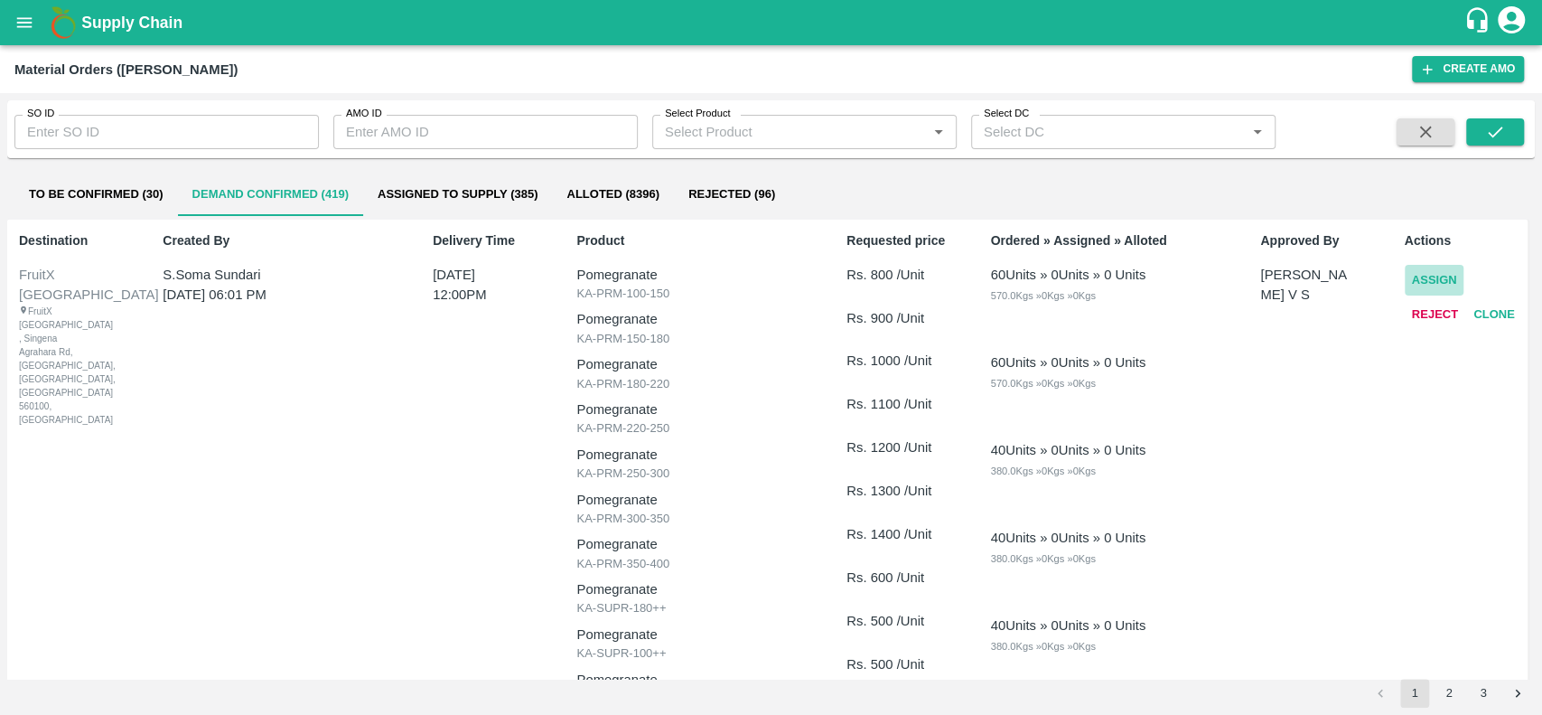
click at [1421, 273] on button "Assign" at bounding box center [1435, 281] width 60 height 32
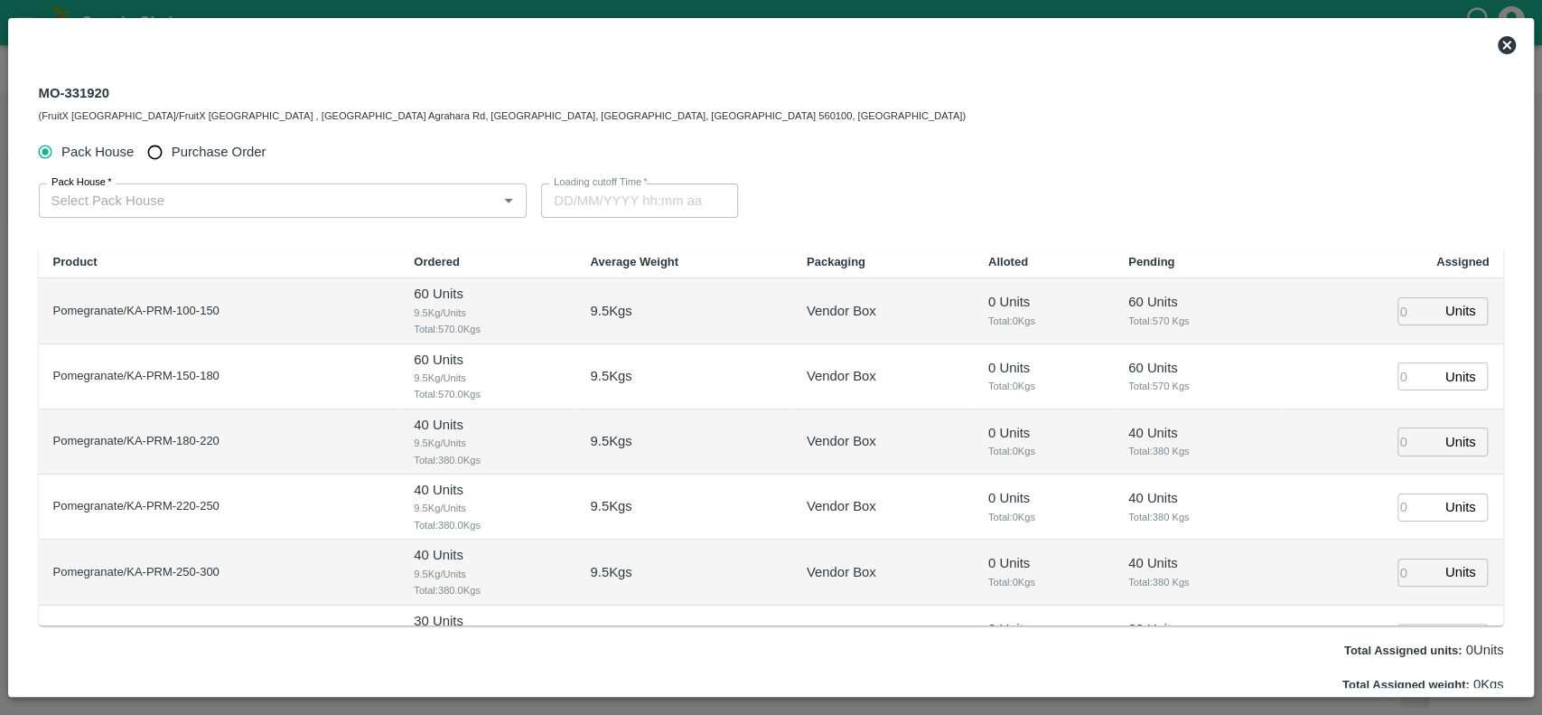
type input "[DATE] 12:00 PM"
drag, startPoint x: 105, startPoint y: 90, endPoint x: 42, endPoint y: 98, distance: 63.7
click at [42, 98] on div "MO-331920 (FruitX [GEOGRAPHIC_DATA]/FruitX [GEOGRAPHIC_DATA] , [GEOGRAPHIC_DATA…" at bounding box center [502, 102] width 927 height 43
drag, startPoint x: 108, startPoint y: 93, endPoint x: 33, endPoint y: 93, distance: 75.9
click at [33, 93] on div "MO-331920 (FruitX Bangalore/FruitX Bangalore , Singena Agrahara Rd, Gulimangala…" at bounding box center [771, 102] width 1494 height 65
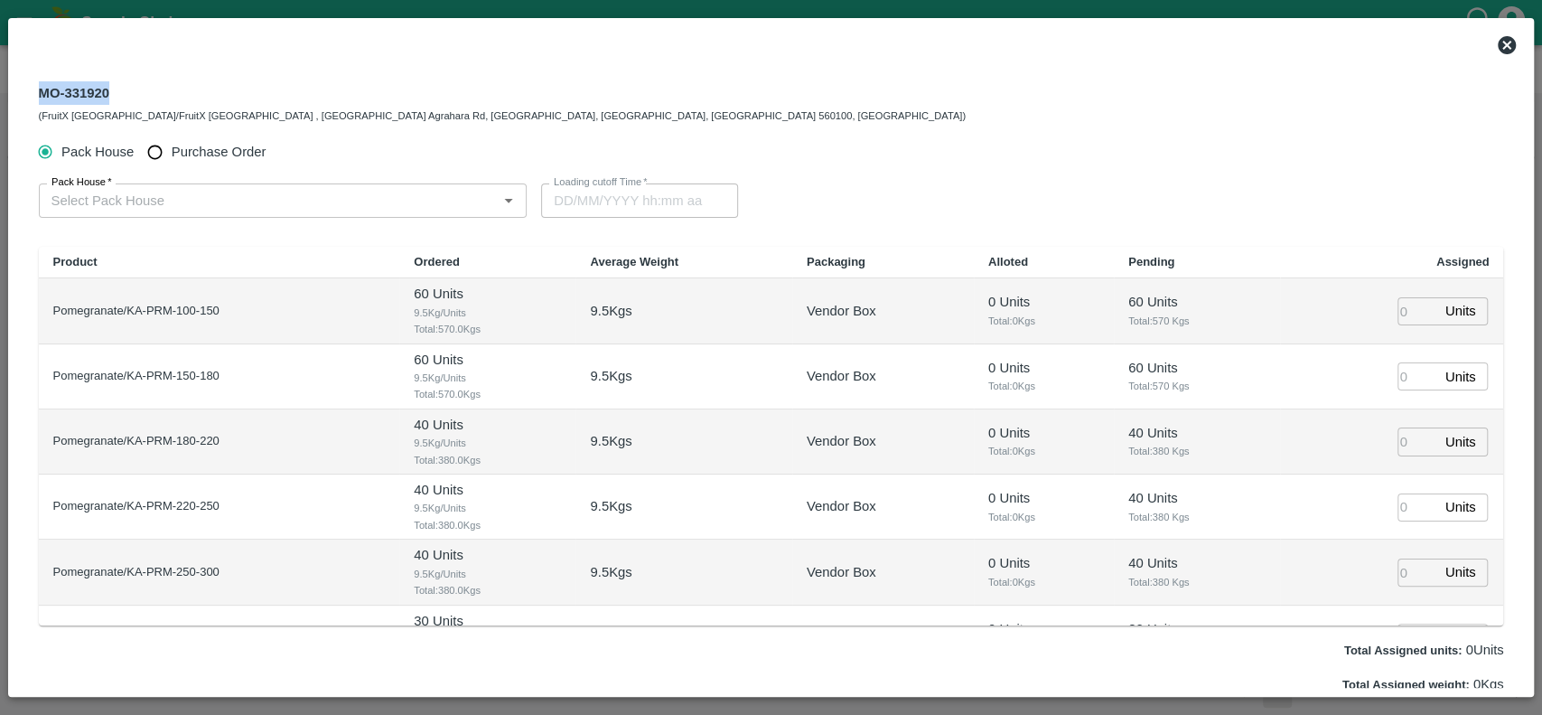
copy div "MO-331920"
click at [1504, 49] on icon at bounding box center [1507, 45] width 18 height 18
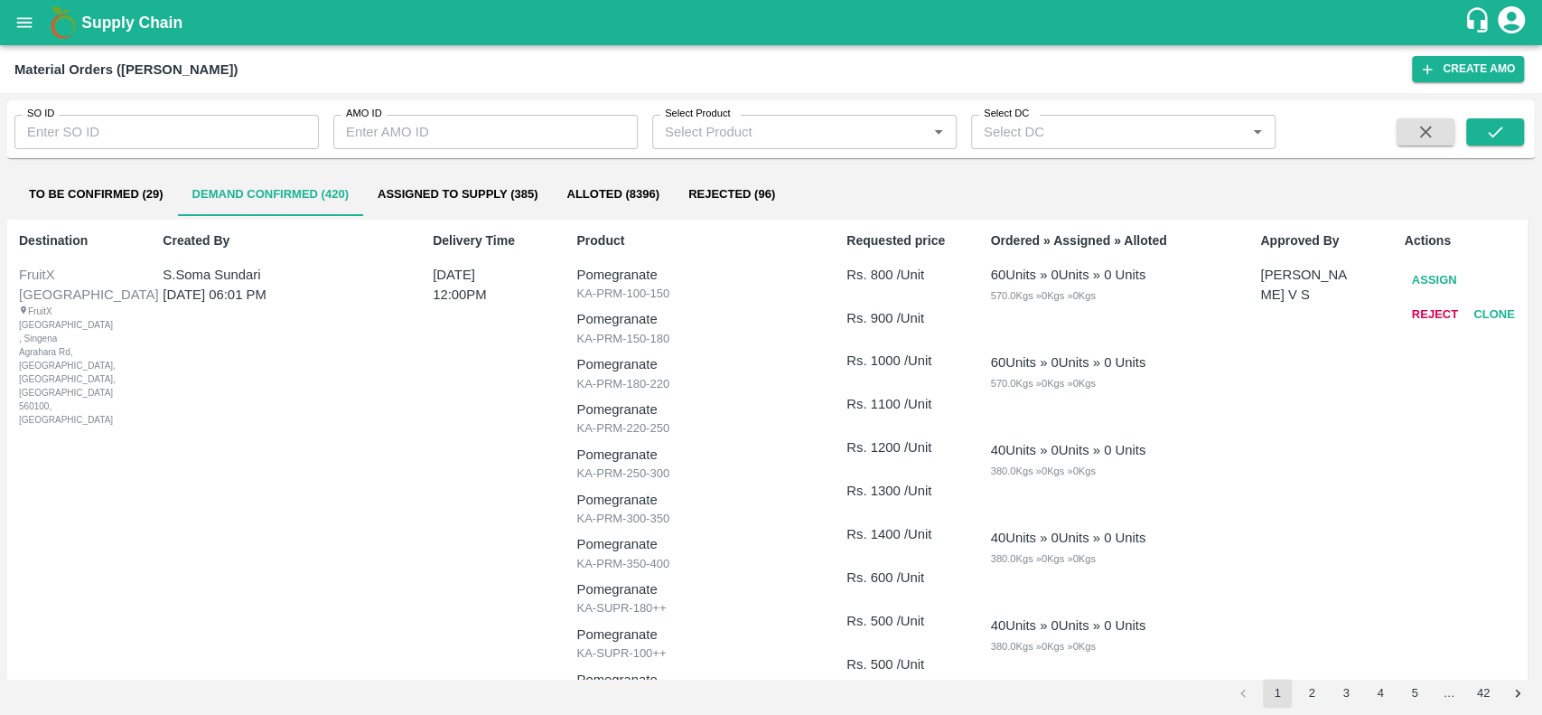
click at [25, 24] on icon "open drawer" at bounding box center [24, 23] width 20 height 20
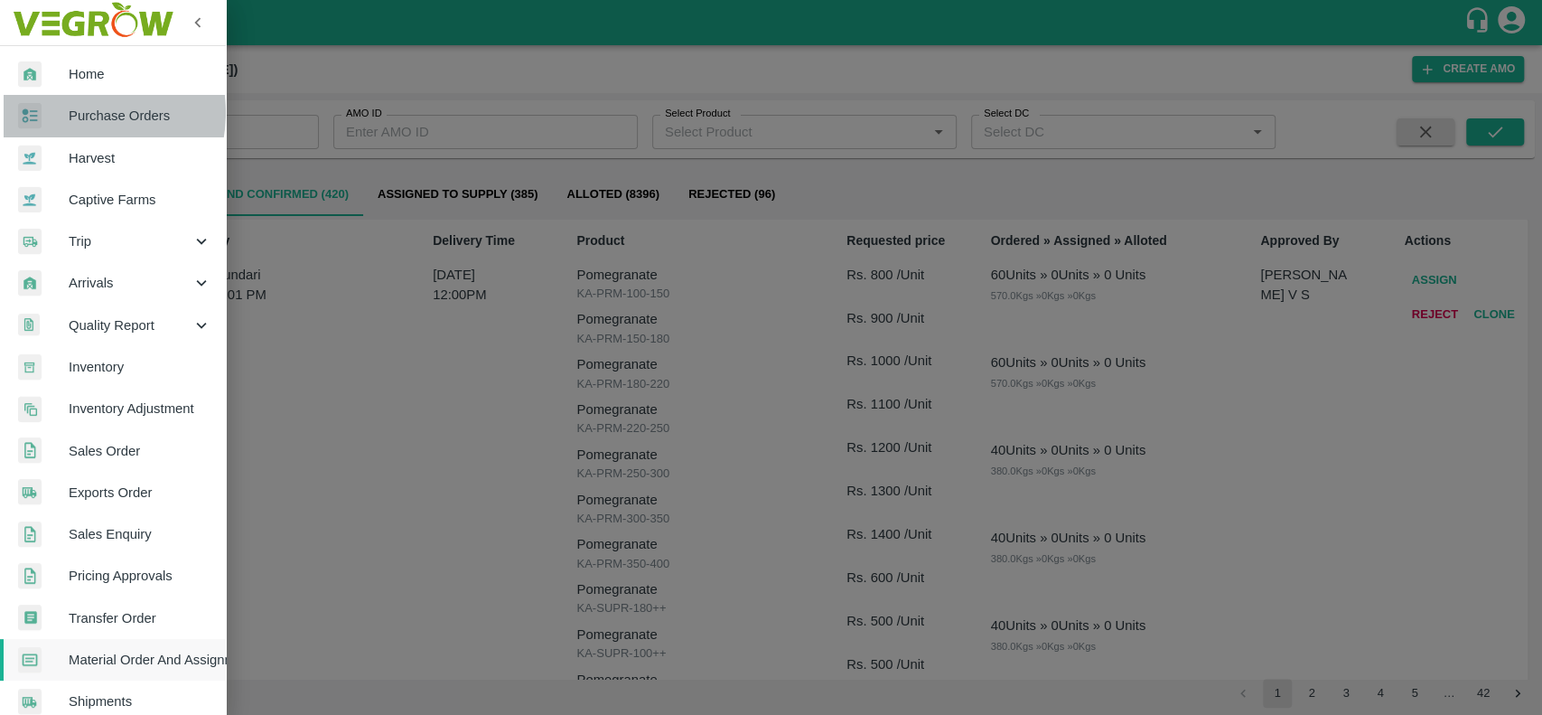
click at [80, 112] on span "Purchase Orders" at bounding box center [140, 116] width 143 height 20
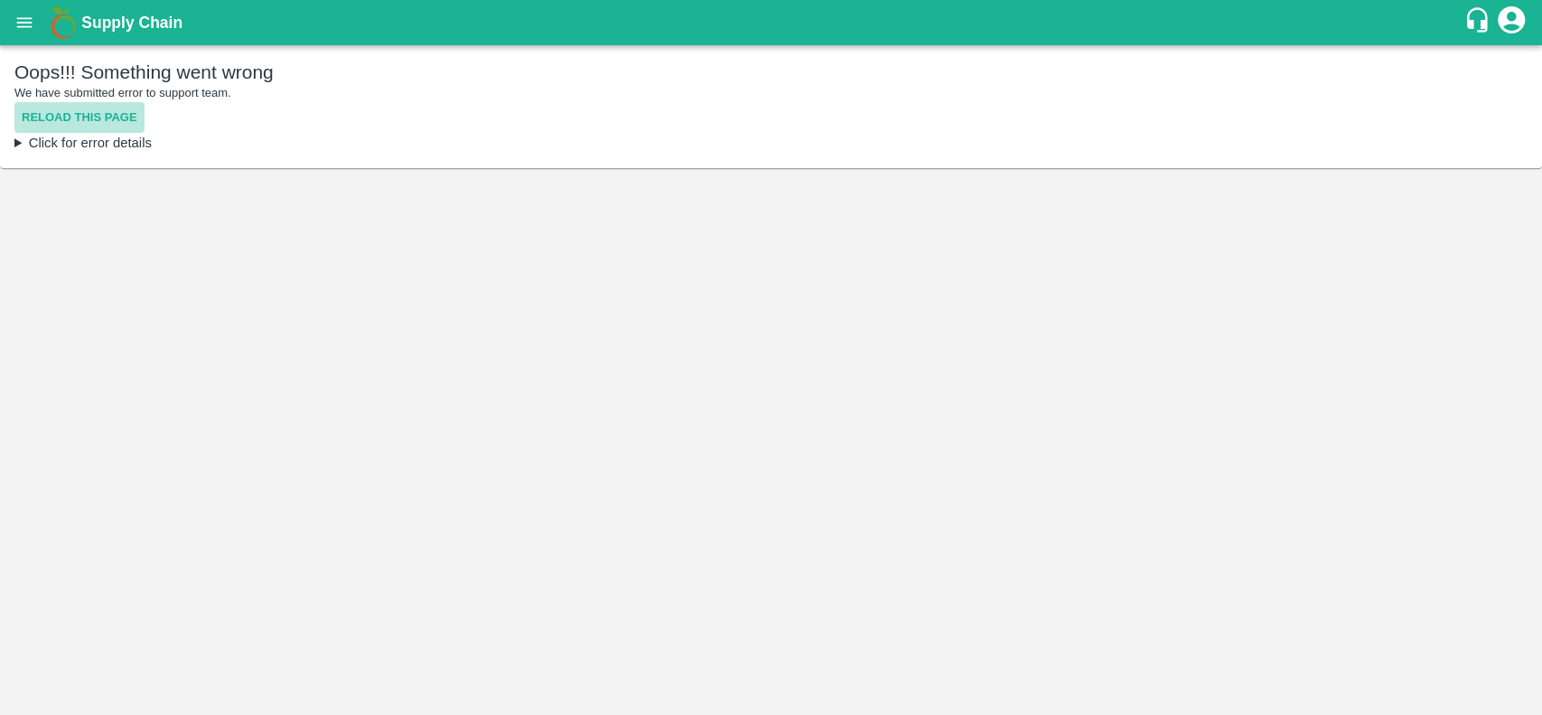
click at [42, 113] on button "Reload this page" at bounding box center [79, 118] width 130 height 32
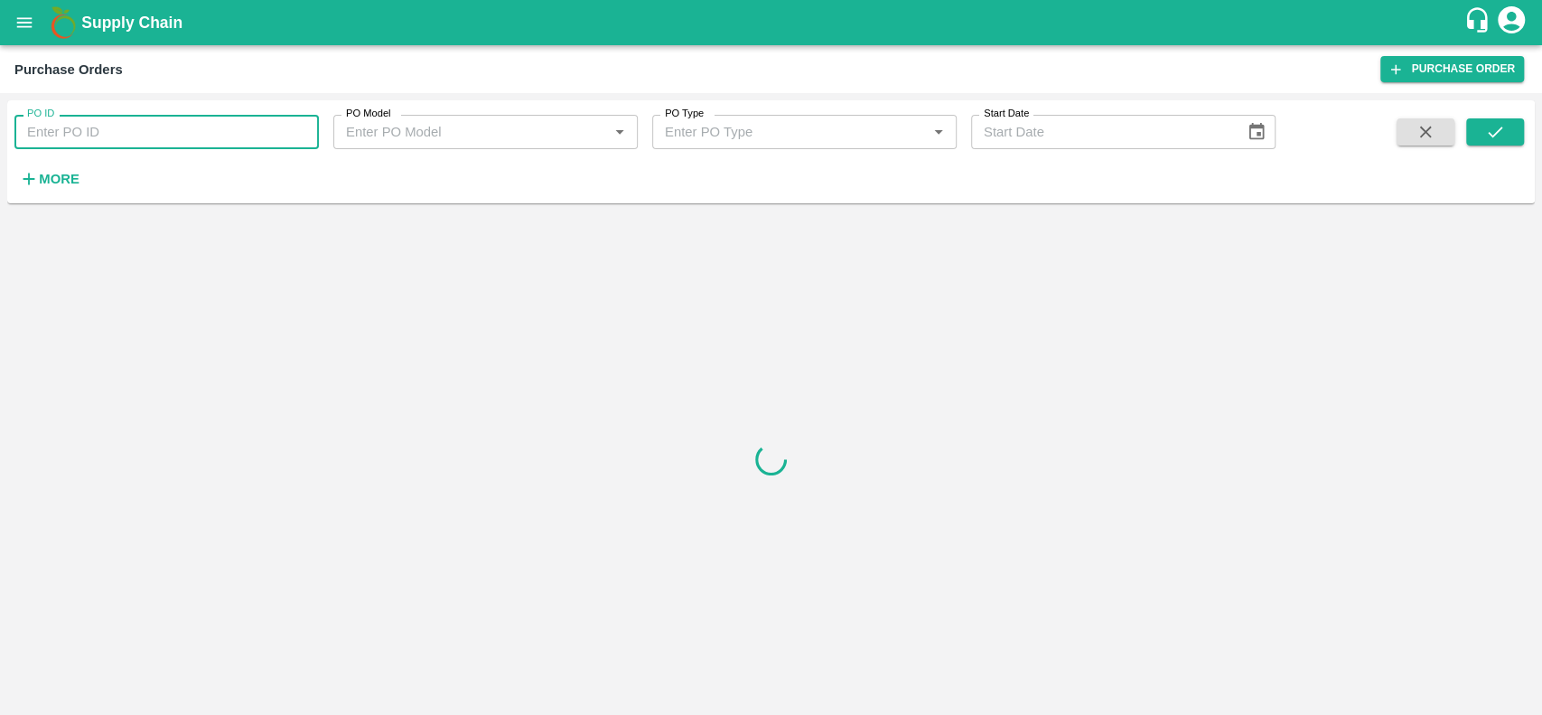
click at [69, 124] on input "PO ID" at bounding box center [166, 132] width 304 height 34
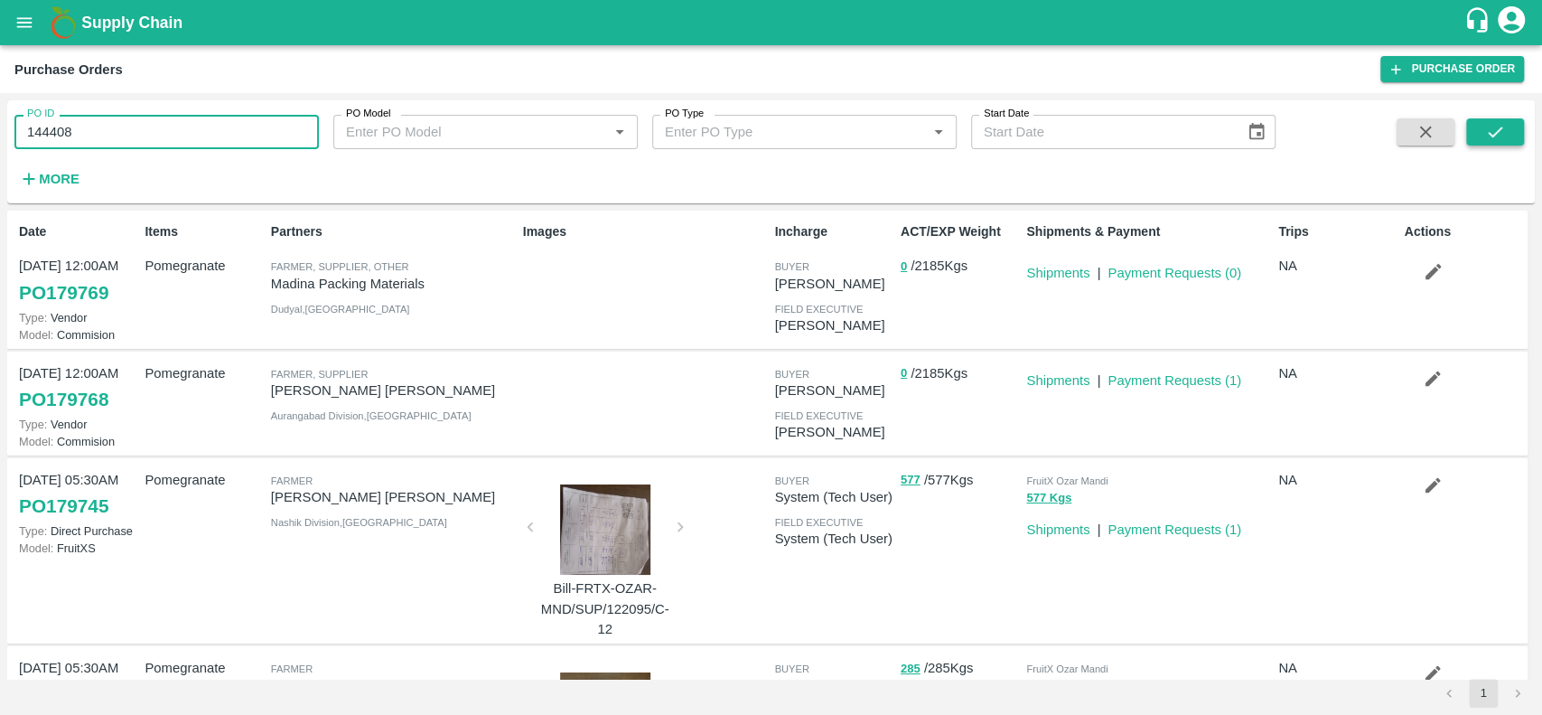
type input "144408"
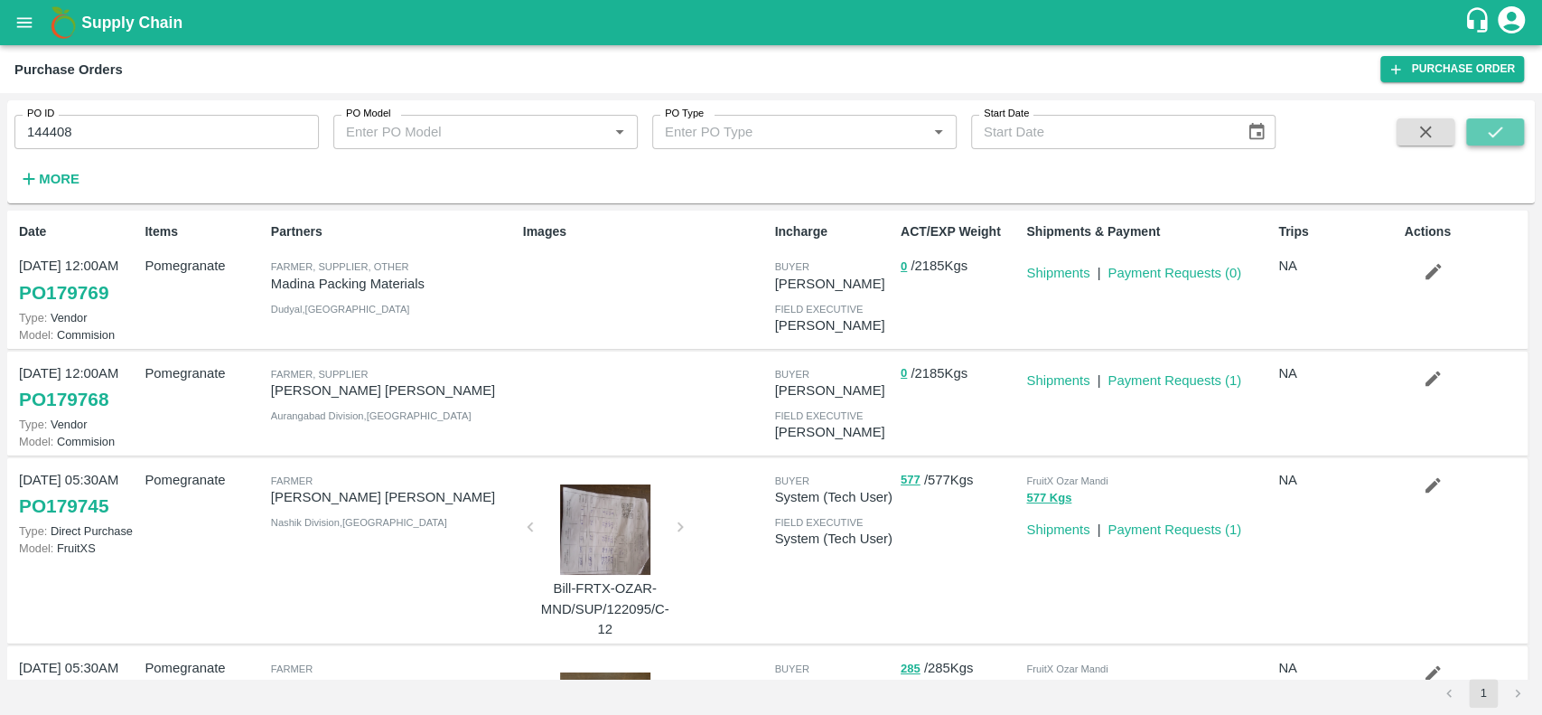
click at [1492, 135] on icon "submit" at bounding box center [1495, 132] width 20 height 20
click at [1493, 140] on icon "submit" at bounding box center [1495, 132] width 20 height 20
click at [1489, 140] on icon "submit" at bounding box center [1495, 132] width 20 height 20
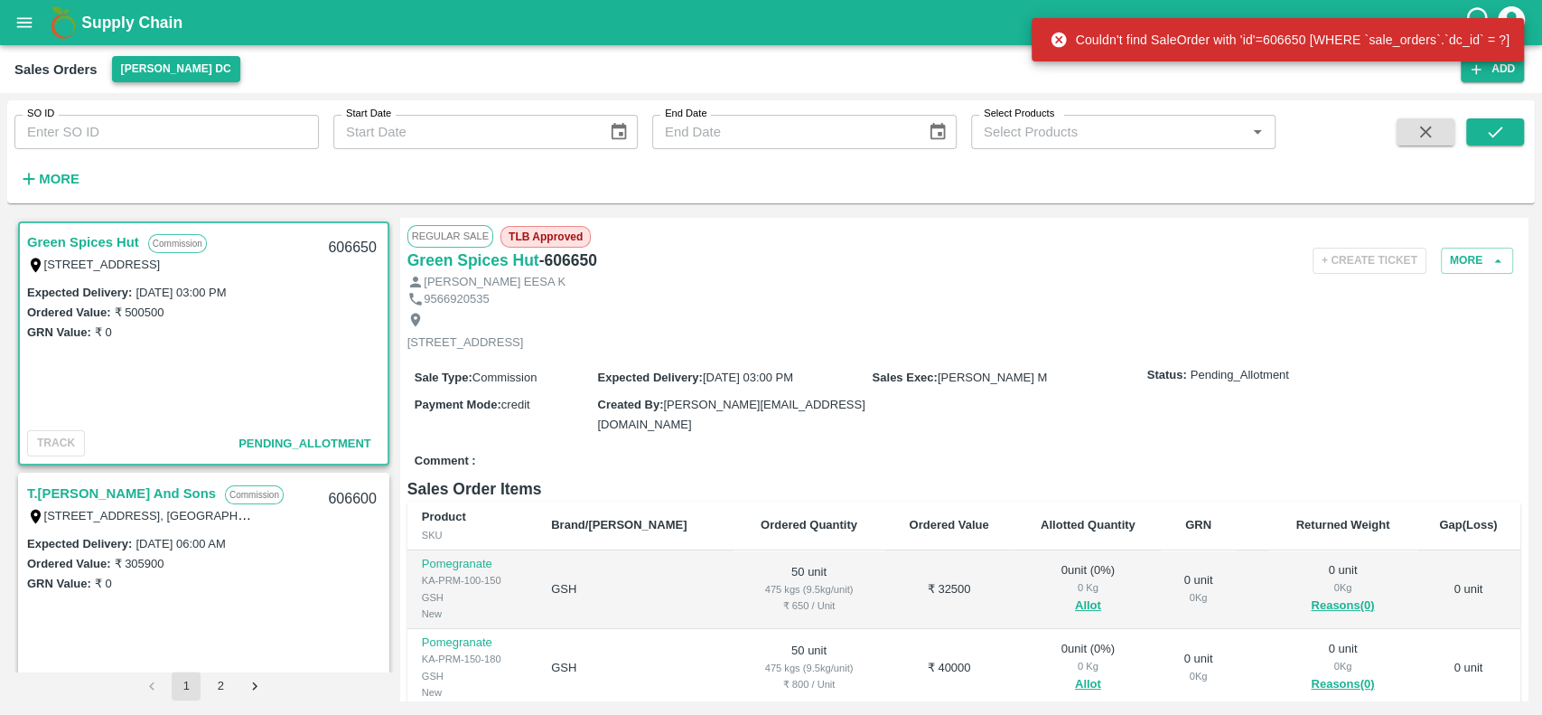
click at [132, 67] on button "[PERSON_NAME] DC" at bounding box center [176, 69] width 128 height 26
click at [132, 112] on li "Direct Customer" at bounding box center [184, 105] width 163 height 31
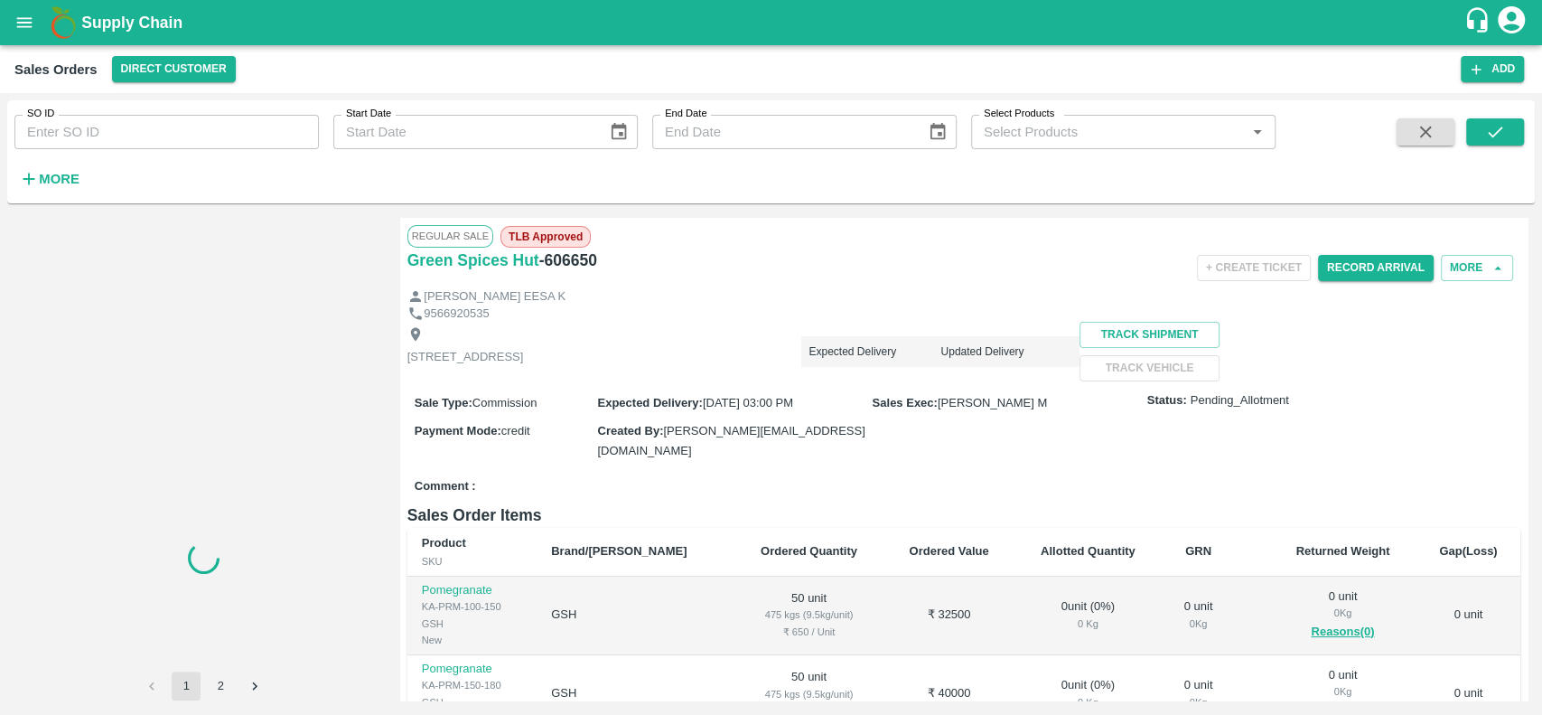
click at [116, 126] on input "SO ID" at bounding box center [166, 132] width 304 height 34
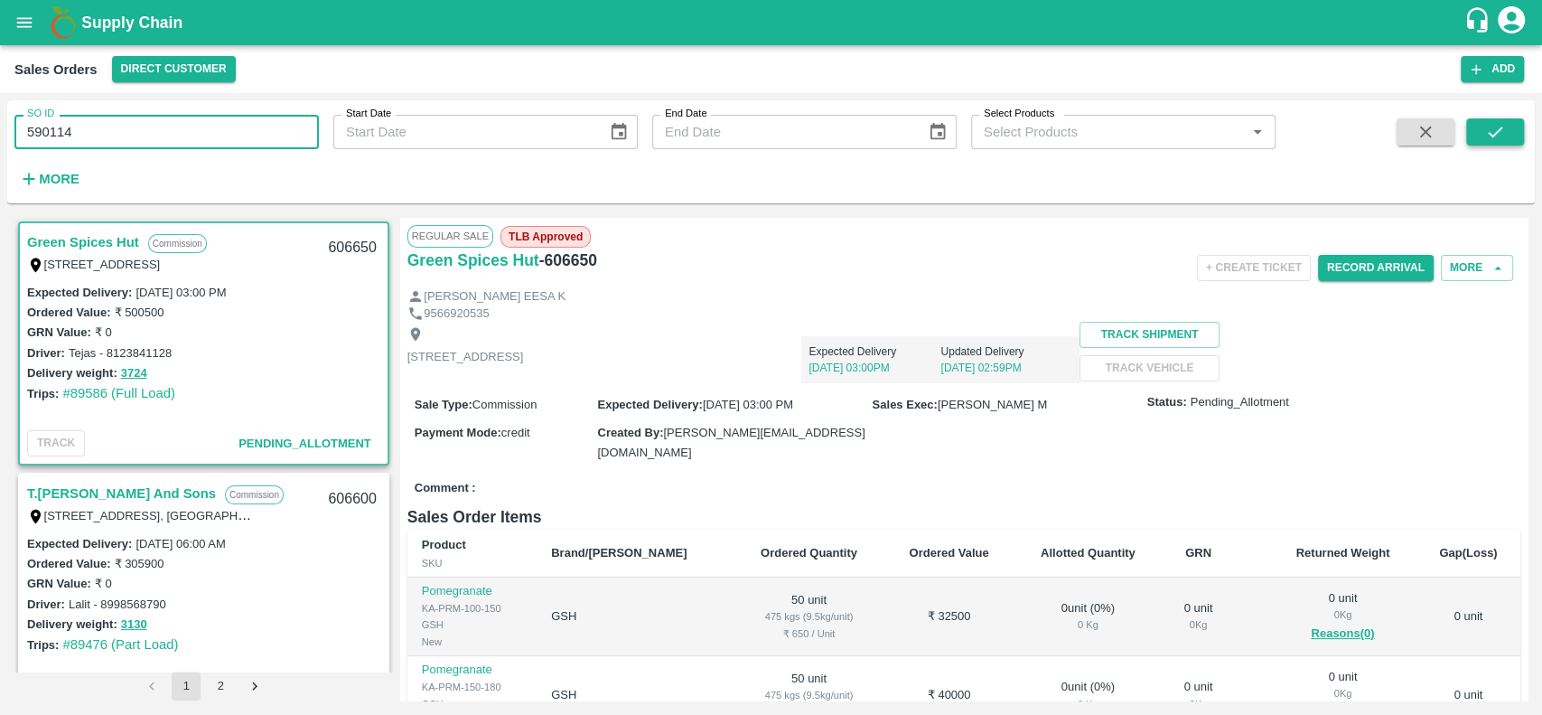
type input "590114"
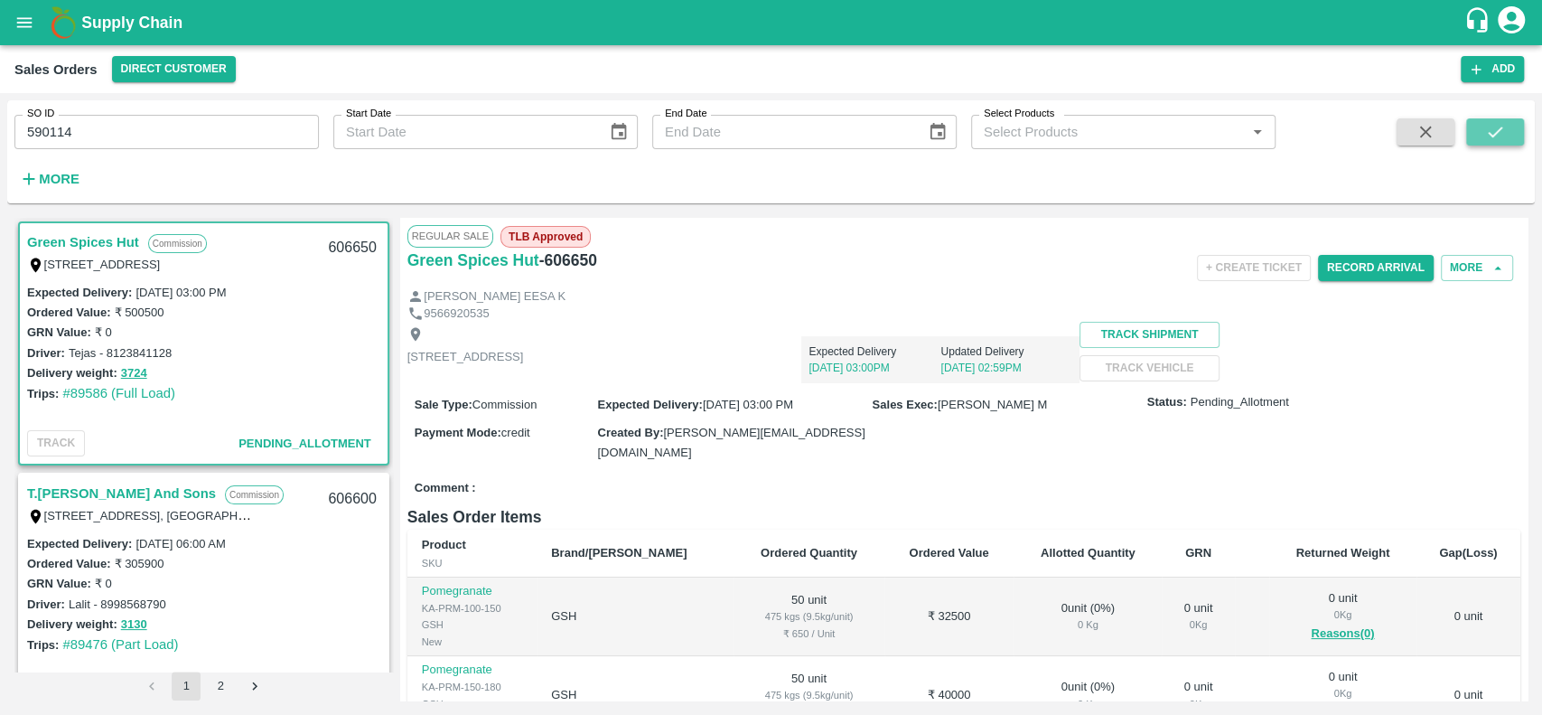
click at [1500, 126] on icon "submit" at bounding box center [1495, 132] width 20 height 20
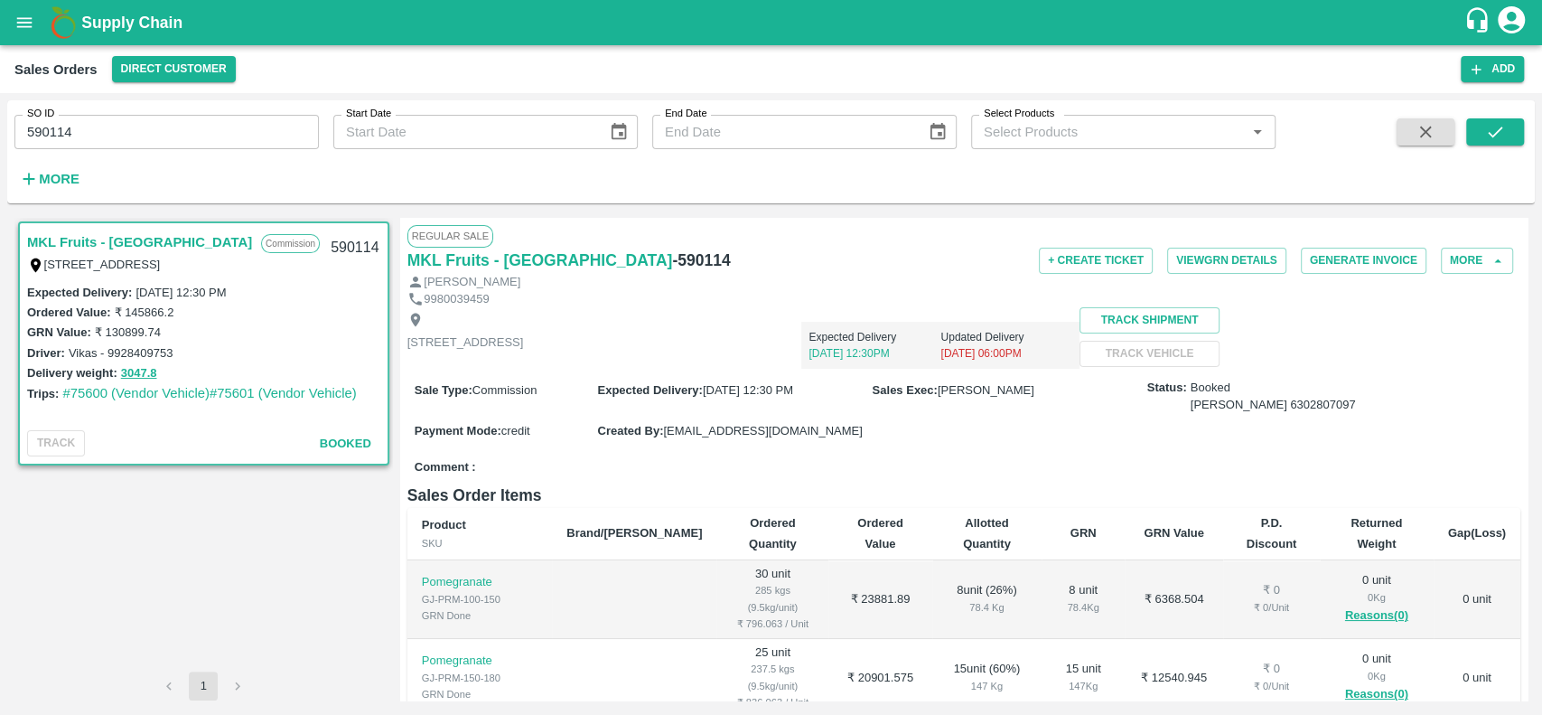
click at [154, 560] on div "MKL Fruits - Bangalore Commission F -46, Singena agrahara road, Huskur , Bangal…" at bounding box center [203, 445] width 379 height 454
click at [148, 363] on button "3047.8" at bounding box center [139, 373] width 36 height 21
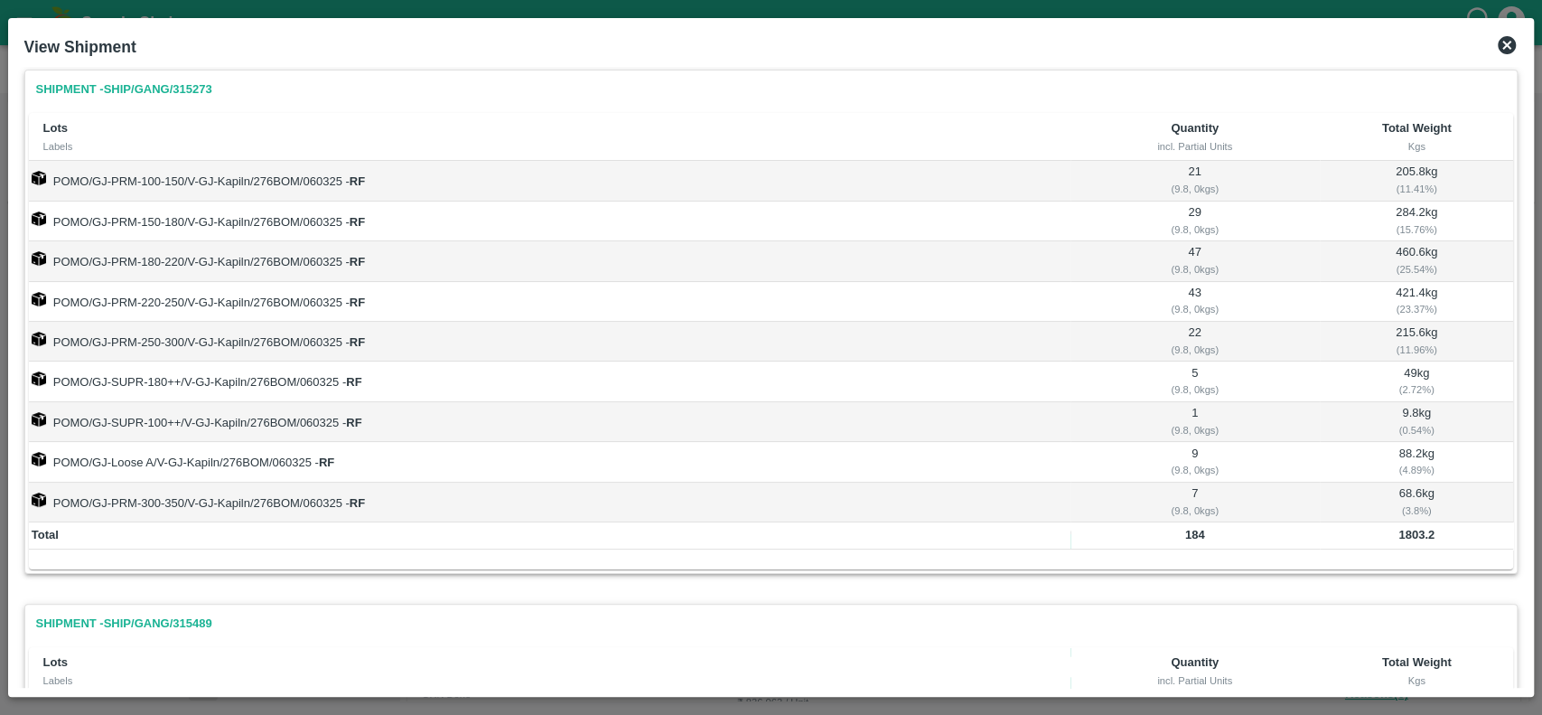
scroll to position [4, 0]
click at [1502, 45] on icon at bounding box center [1507, 45] width 18 height 18
